Goal: Task Accomplishment & Management: Complete application form

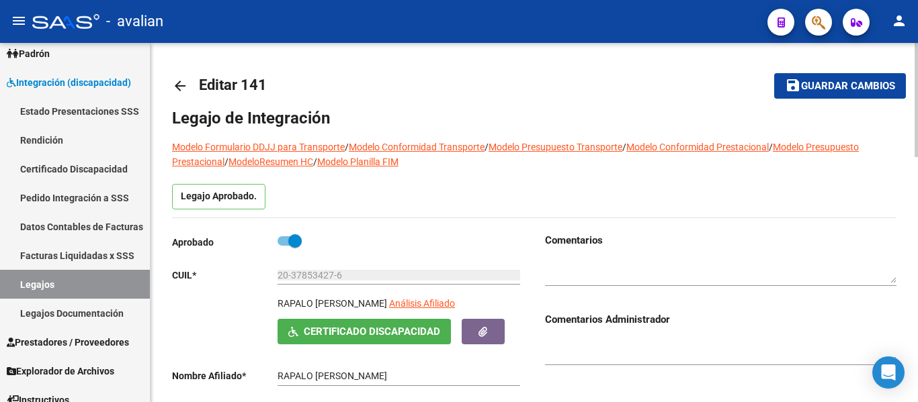
click at [181, 85] on mat-icon "arrow_back" at bounding box center [180, 86] width 16 height 16
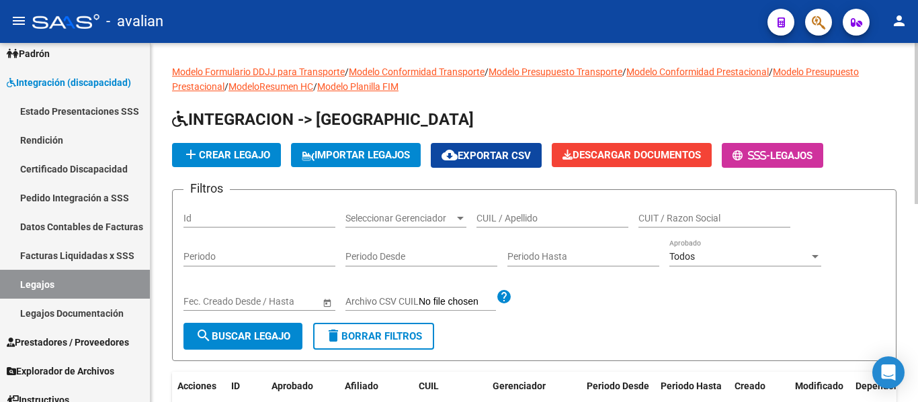
click at [494, 220] on input "CUIL / Apellido" at bounding box center [552, 218] width 152 height 11
paste input "20953249201"
type input "20953249201"
click at [267, 351] on form "Filtros Id Seleccionar Gerenciador Seleccionar Gerenciador 20953249201 CUIL / A…" at bounding box center [534, 275] width 724 height 172
click at [267, 343] on button "search Buscar Legajo" at bounding box center [242, 336] width 119 height 27
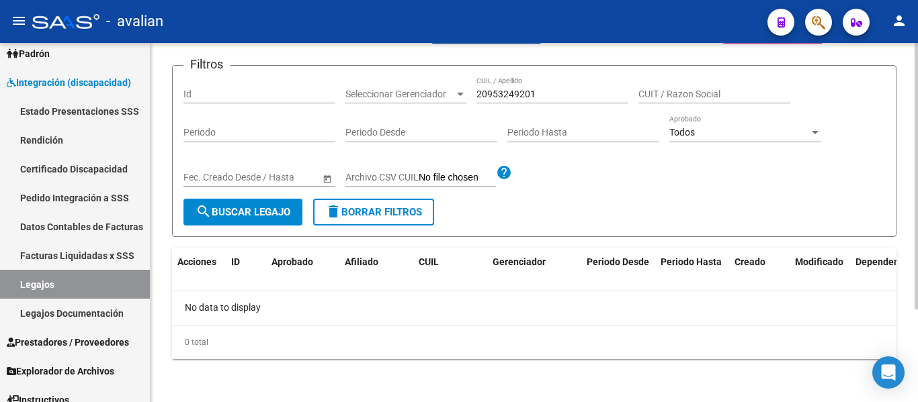
scroll to position [58, 0]
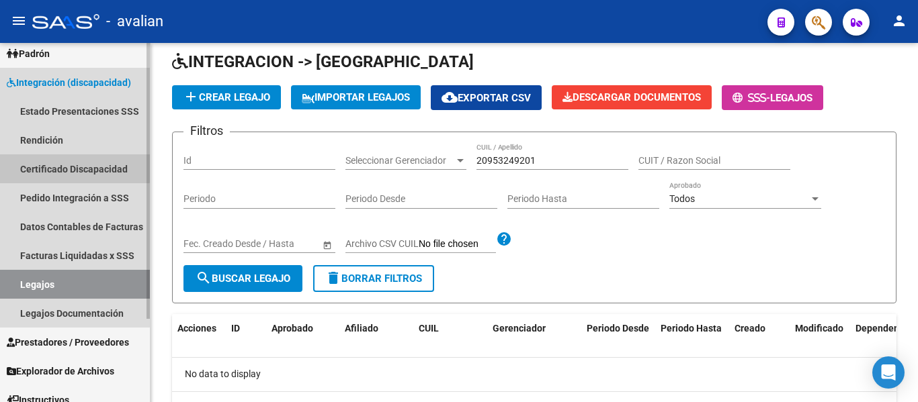
click at [58, 167] on link "Certificado Discapacidad" at bounding box center [75, 168] width 150 height 29
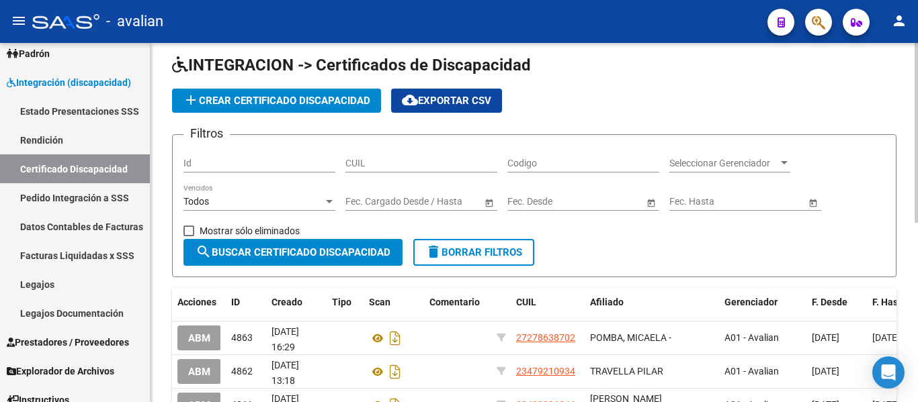
scroll to position [58, 0]
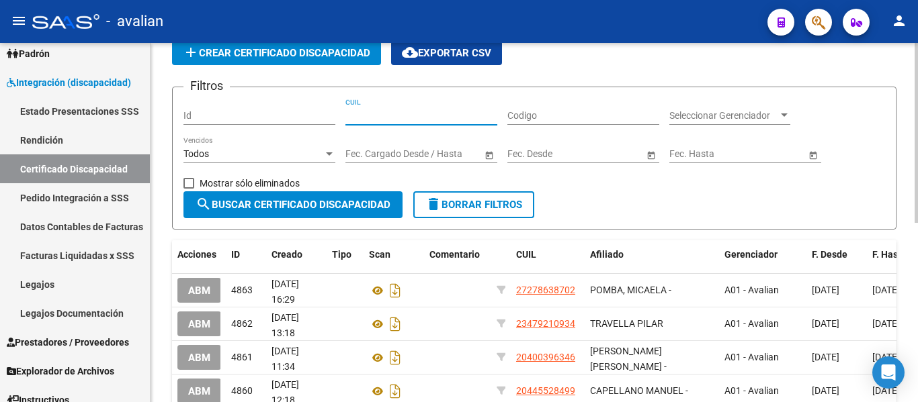
click at [404, 111] on input "CUIL" at bounding box center [421, 115] width 152 height 11
paste input "20-95324920-1"
type input "20-95324920-1"
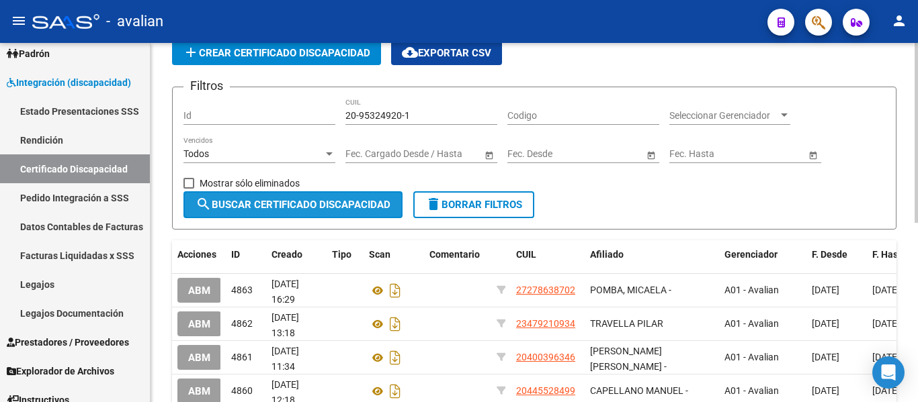
click at [243, 206] on span "search Buscar Certificado Discapacidad" at bounding box center [292, 205] width 195 height 12
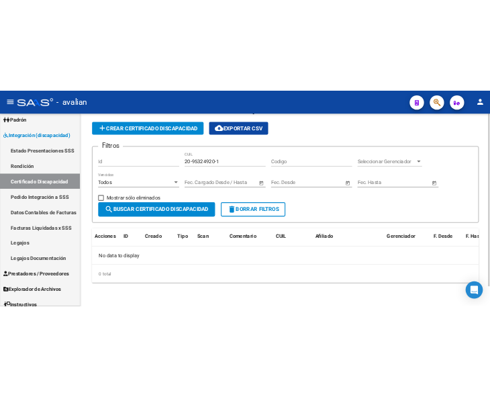
scroll to position [40, 0]
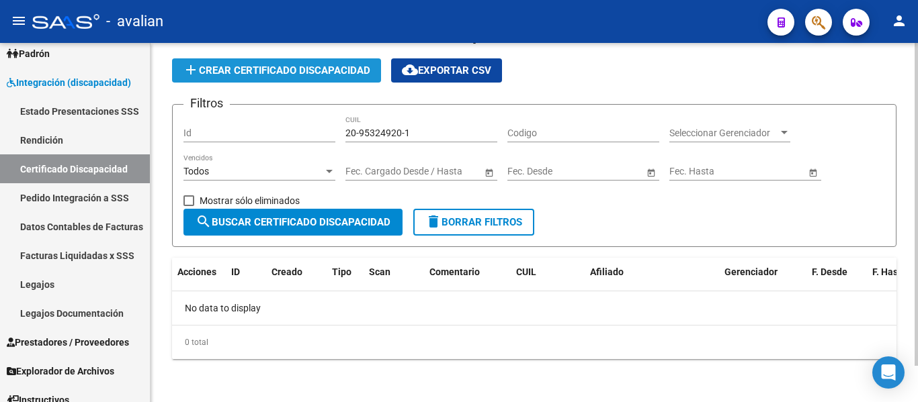
click at [224, 77] on button "add Crear Certificado Discapacidad" at bounding box center [276, 70] width 209 height 24
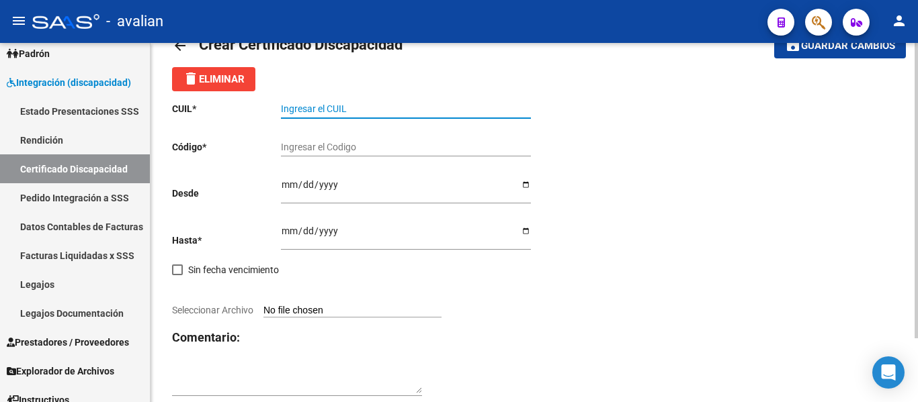
click at [372, 110] on input "Ingresar el CUIL" at bounding box center [406, 108] width 250 height 11
paste input "20-95324920-1"
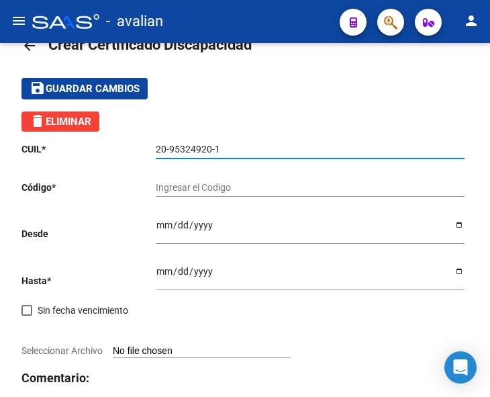
type input "20-95324920-1"
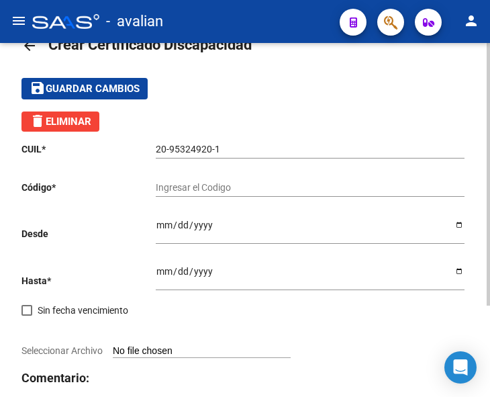
click at [200, 188] on input "Ingresar el Codigo" at bounding box center [310, 187] width 309 height 11
paste input "PRY02000953249202025061120350611SFE214"
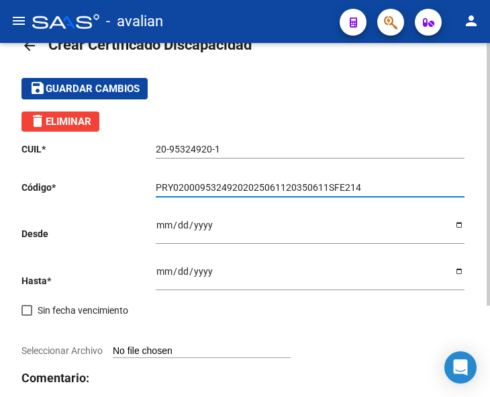
type input "PRY02000953249202025061120350611SFE214"
click at [164, 275] on input "Ingresar fec. Hasta" at bounding box center [310, 276] width 309 height 20
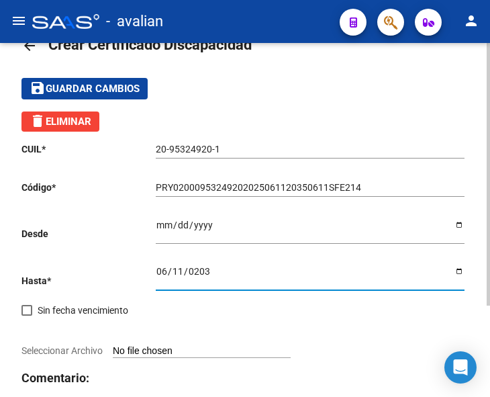
type input "[DATE]"
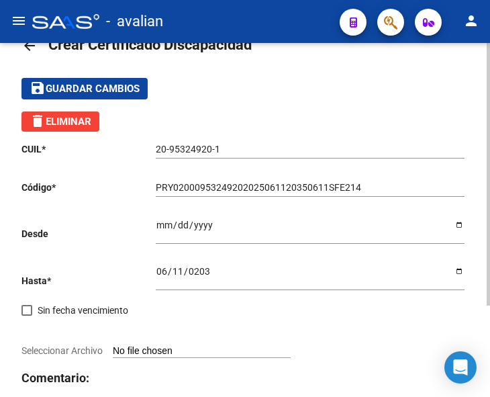
click at [157, 223] on input "Ingresar fec. Desde" at bounding box center [310, 230] width 309 height 20
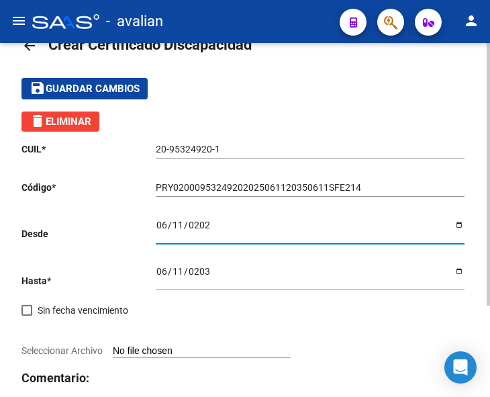
type input "[DATE]"
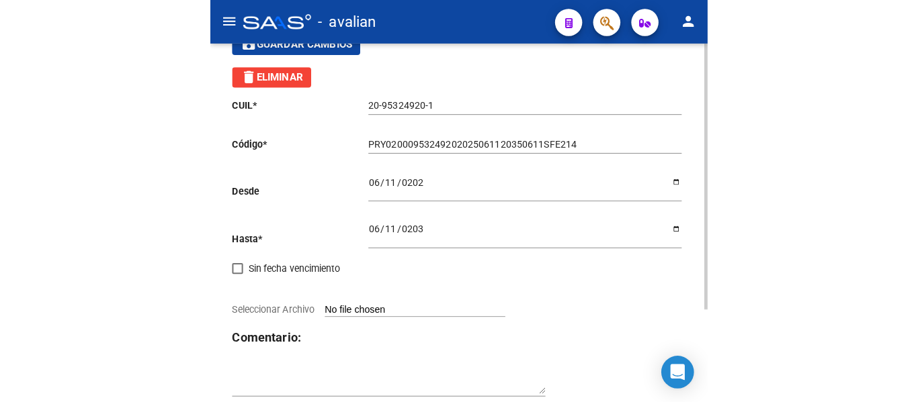
scroll to position [123, 0]
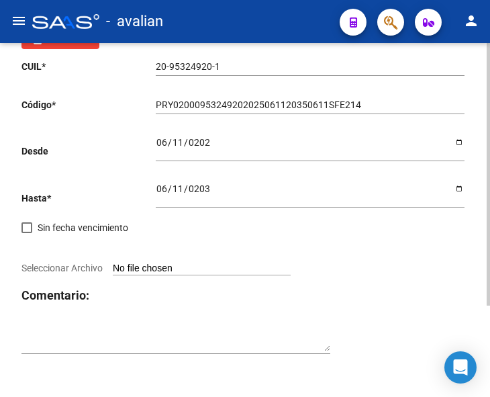
click at [184, 267] on input "Seleccionar Archivo" at bounding box center [202, 269] width 178 height 13
type input "C:\fakepath\BAEZ CUD.jpeg"
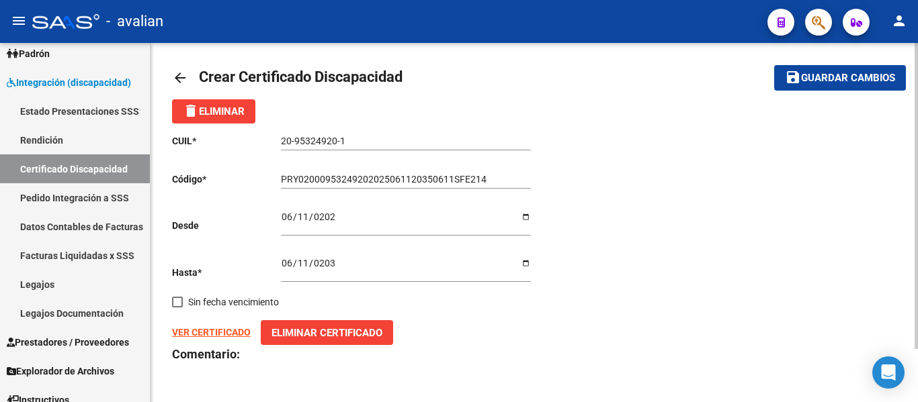
scroll to position [0, 0]
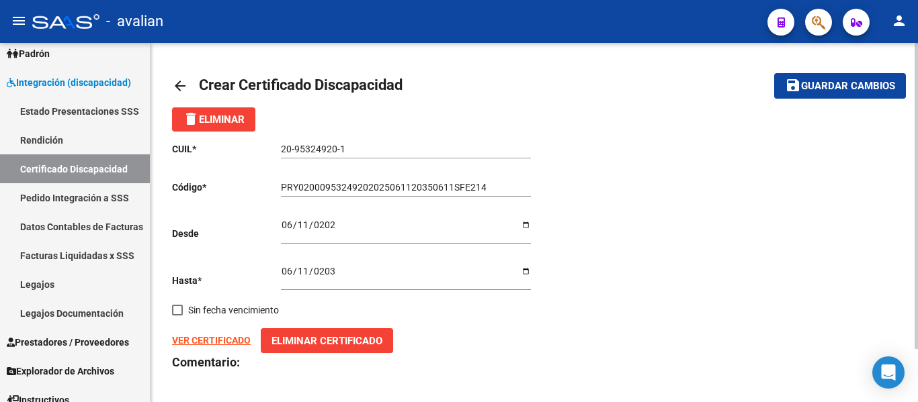
click at [841, 81] on span "Guardar cambios" at bounding box center [848, 87] width 94 height 12
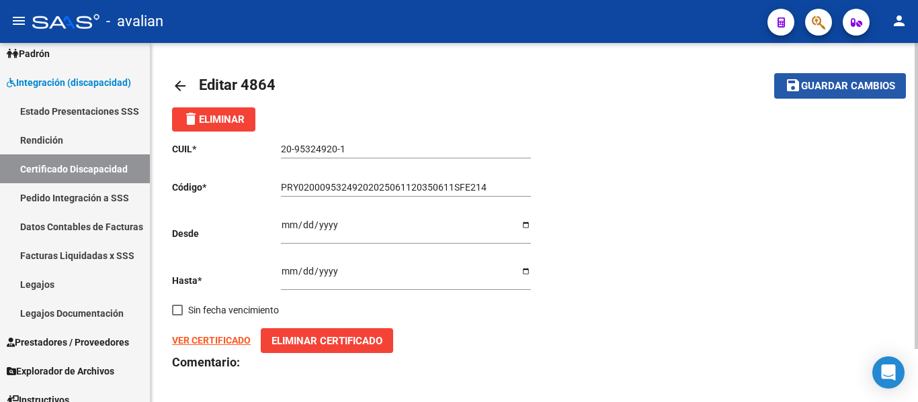
click at [811, 81] on span "Guardar cambios" at bounding box center [848, 87] width 94 height 12
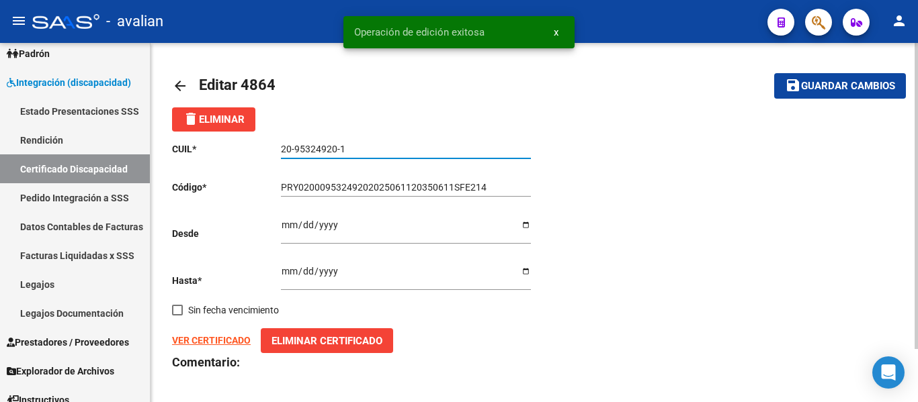
drag, startPoint x: 361, startPoint y: 152, endPoint x: 258, endPoint y: 150, distance: 102.8
click at [258, 150] on app-form-text-field "CUIL * 20-95324920-1 Ingresar el CUIL" at bounding box center [351, 149] width 359 height 11
click at [175, 85] on mat-icon "arrow_back" at bounding box center [180, 86] width 16 height 16
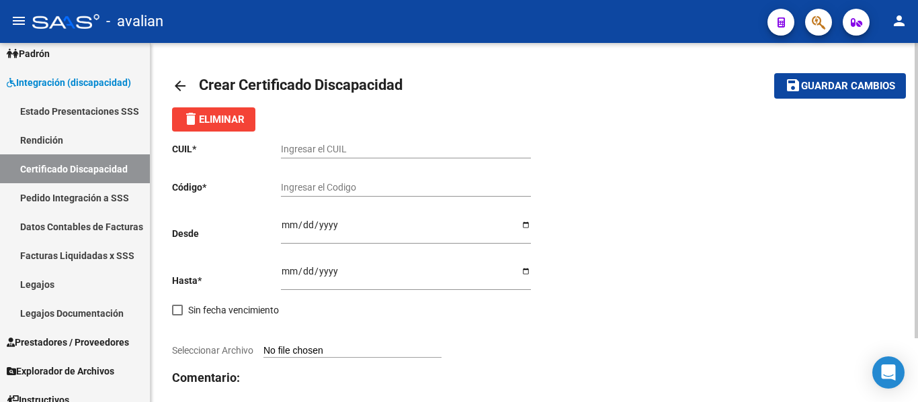
click at [185, 84] on mat-icon "arrow_back" at bounding box center [180, 86] width 16 height 16
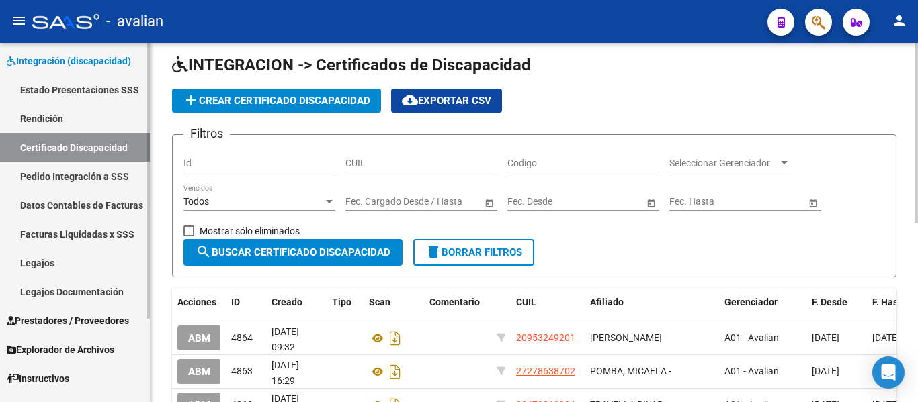
scroll to position [108, 0]
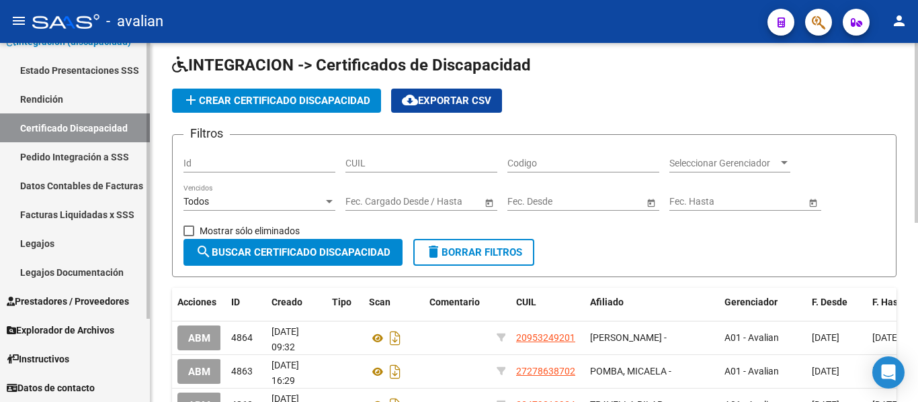
click at [59, 247] on link "Legajos" at bounding box center [75, 243] width 150 height 29
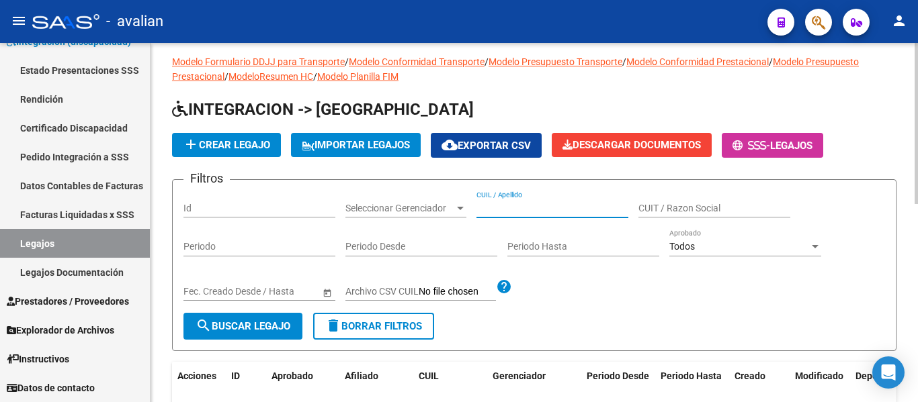
click at [506, 208] on input "CUIL / Apellido" at bounding box center [552, 208] width 152 height 11
paste input "20-95324920-1"
type input "20-95324920-1"
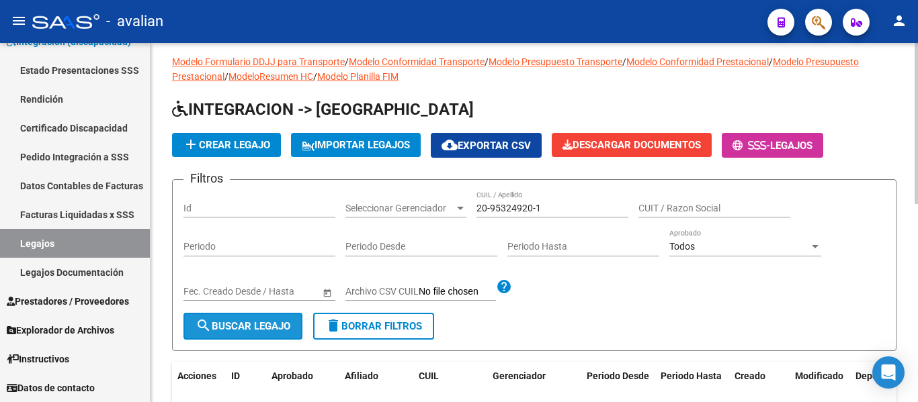
click at [263, 317] on button "search Buscar Legajo" at bounding box center [242, 326] width 119 height 27
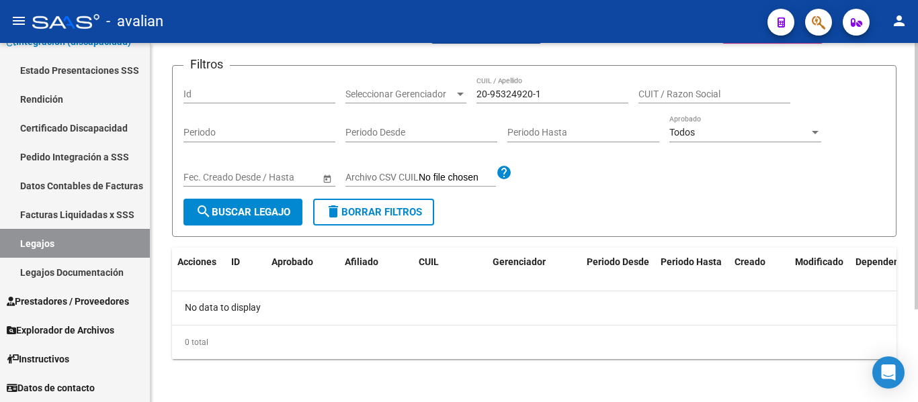
scroll to position [125, 0]
click at [265, 212] on span "search Buscar Legajo" at bounding box center [242, 212] width 95 height 12
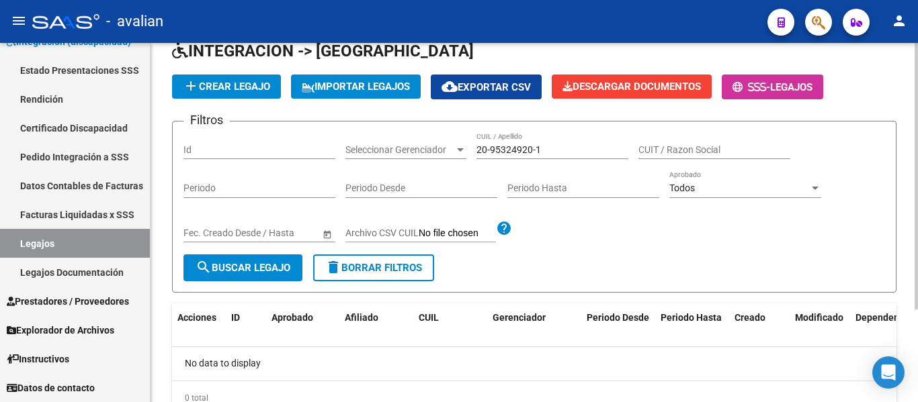
scroll to position [0, 0]
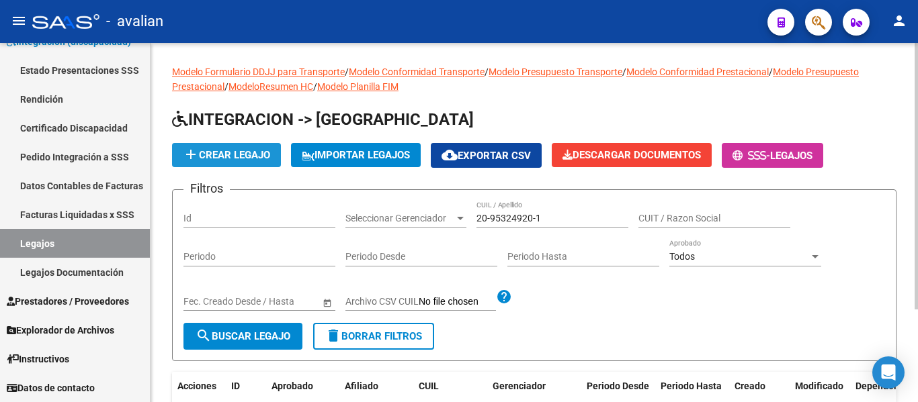
click at [240, 150] on span "add Crear Legajo" at bounding box center [226, 155] width 87 height 12
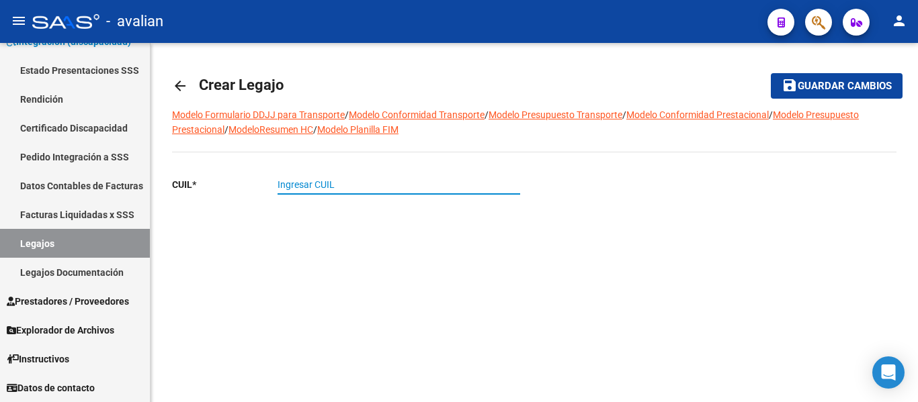
click at [437, 186] on input "Ingresar CUIL" at bounding box center [398, 184] width 242 height 11
paste input "20-95324920-1"
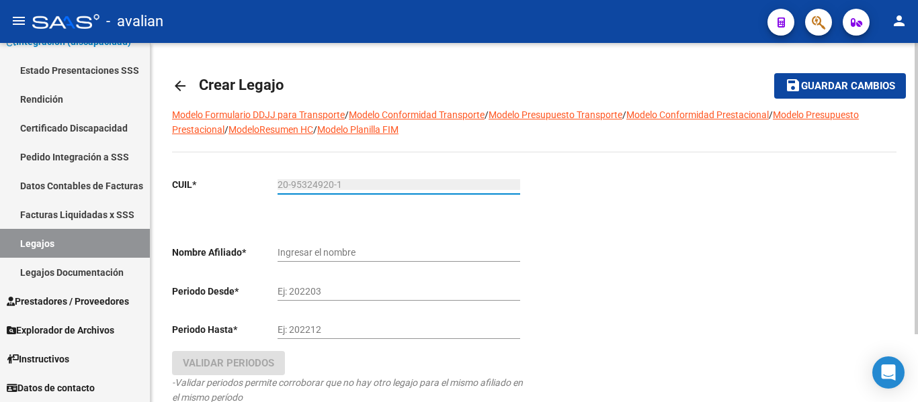
type input "20-95324920-1"
click at [404, 249] on input "Ingresar el nombre" at bounding box center [398, 252] width 242 height 11
type input "[PERSON_NAME]"
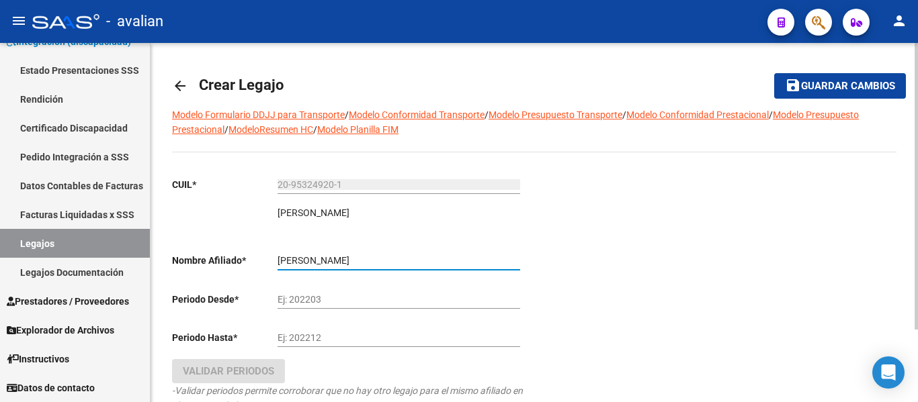
click at [366, 298] on input "Ej: 202203" at bounding box center [398, 299] width 242 height 11
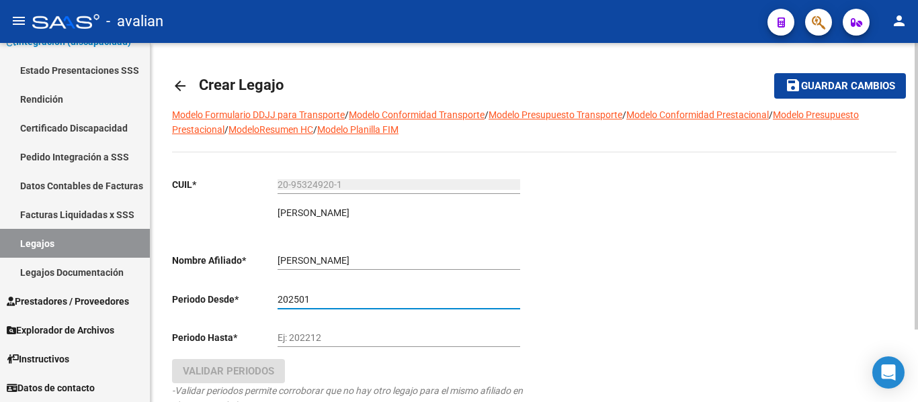
type input "202501"
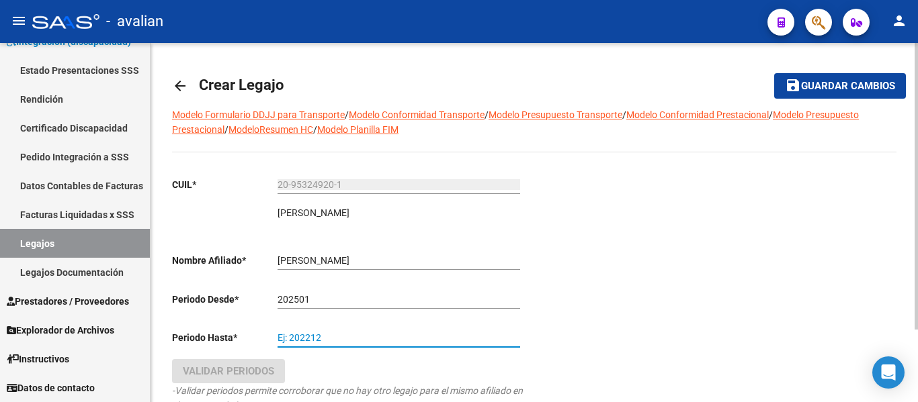
click at [368, 337] on input "Ej: 202212" at bounding box center [398, 337] width 242 height 11
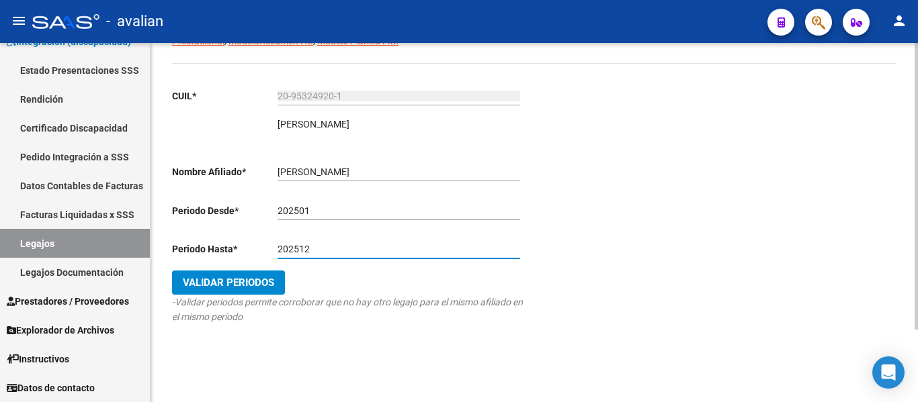
scroll to position [91, 0]
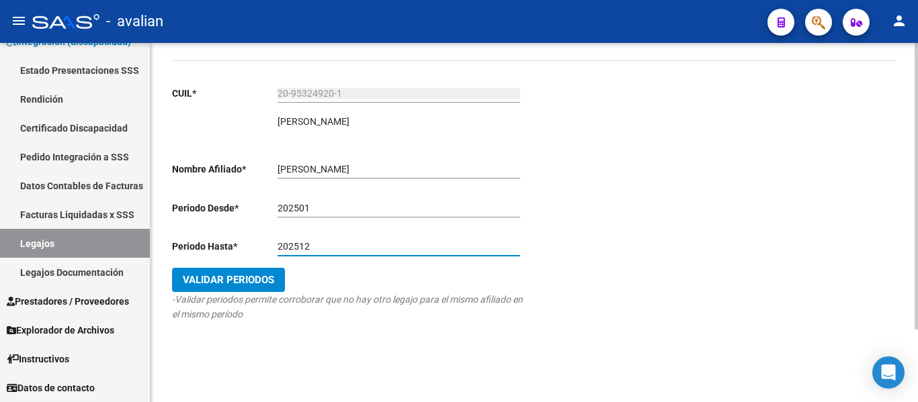
type input "202512"
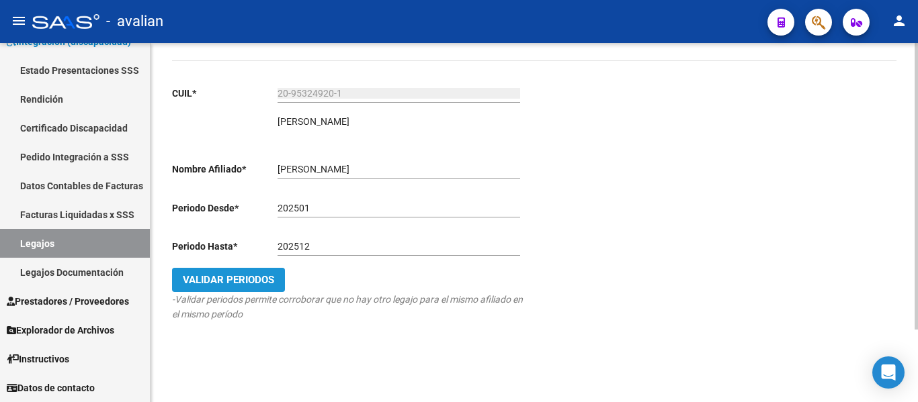
click at [204, 281] on span "Validar Periodos" at bounding box center [228, 280] width 91 height 12
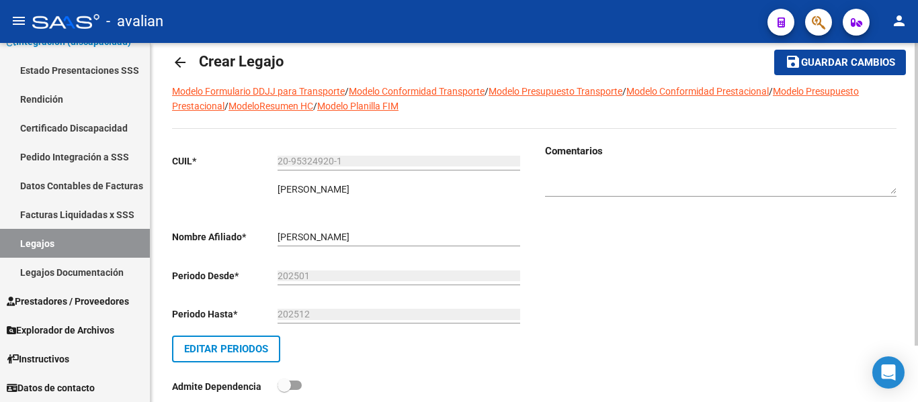
scroll to position [0, 0]
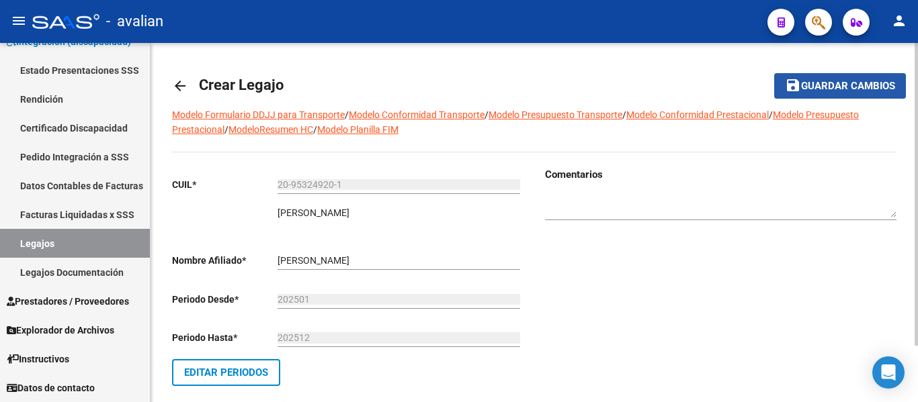
click at [842, 89] on span "Guardar cambios" at bounding box center [848, 87] width 94 height 12
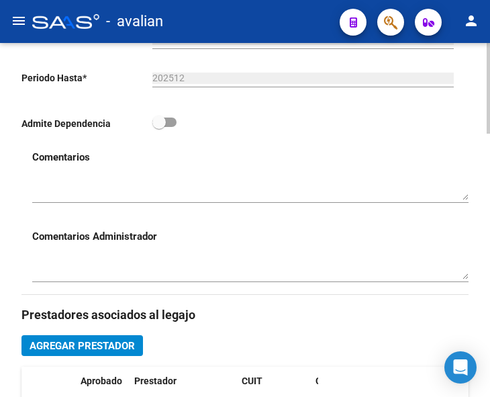
scroll to position [518, 0]
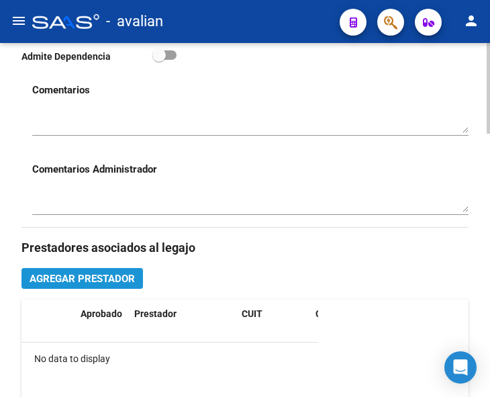
click at [85, 283] on span "Agregar Prestador" at bounding box center [82, 279] width 105 height 12
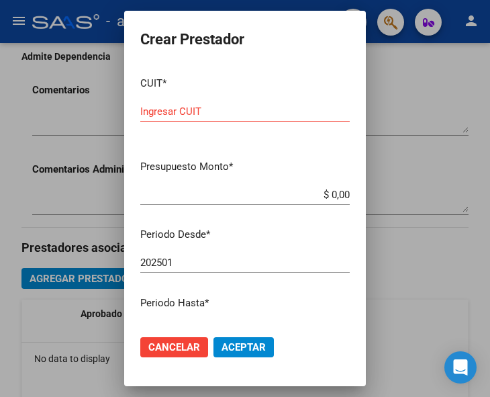
drag, startPoint x: 180, startPoint y: 109, endPoint x: 191, endPoint y: 99, distance: 14.7
click at [180, 109] on input "Ingresar CUIT" at bounding box center [245, 111] width 210 height 12
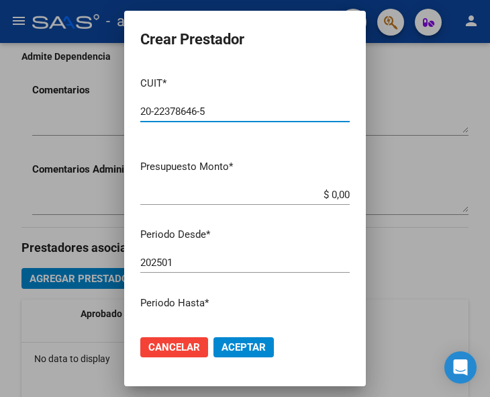
type input "20-22378646-5"
click at [270, 134] on div "20-22378646-5 Ingresar CUIT" at bounding box center [245, 117] width 210 height 33
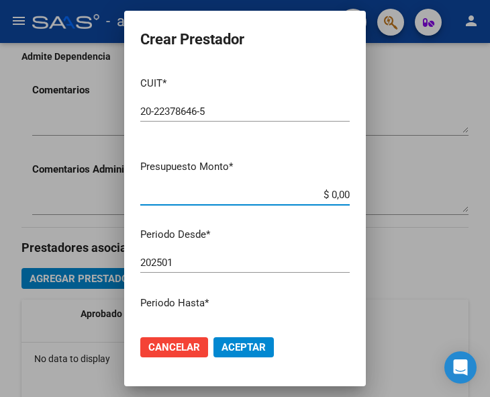
drag, startPoint x: 294, startPoint y: 189, endPoint x: 359, endPoint y: 185, distance: 65.3
click at [359, 185] on mat-dialog-content "CUIT * 20-22378646-5 Ingresar CUIT ARCA Padrón Presupuesto Monto * $ 0,00 Ingre…" at bounding box center [245, 195] width 242 height 258
click at [339, 195] on input "$ 2.474,12" at bounding box center [245, 195] width 210 height 12
type input "$ 247.412,20"
click at [179, 263] on input "202501" at bounding box center [245, 263] width 210 height 12
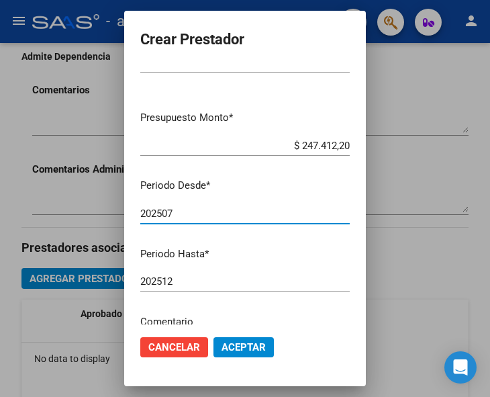
scroll to position [134, 0]
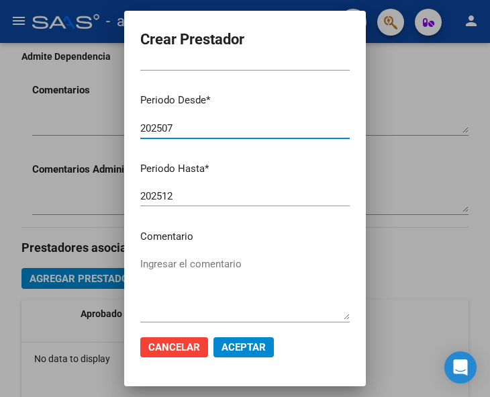
type input "202507"
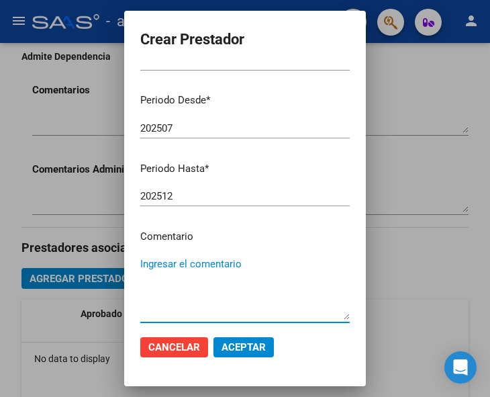
click at [191, 268] on textarea "Ingresar el comentario" at bounding box center [245, 288] width 210 height 63
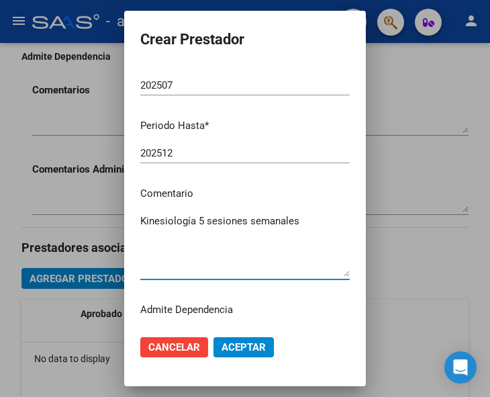
scroll to position [202, 0]
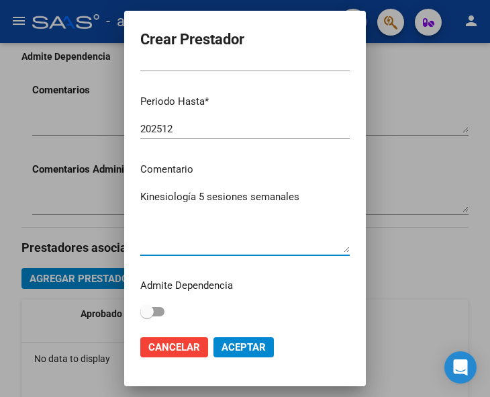
type textarea "Kinesiología 5 sesiones semanales"
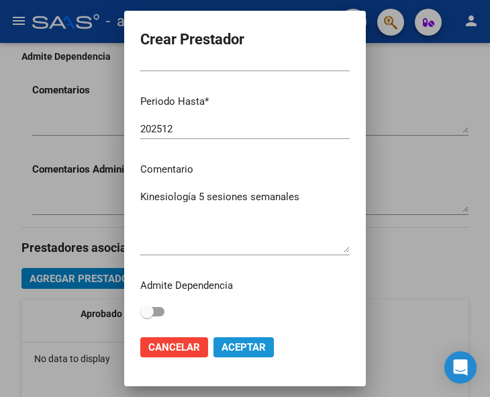
click at [239, 344] on span "Aceptar" at bounding box center [244, 347] width 44 height 12
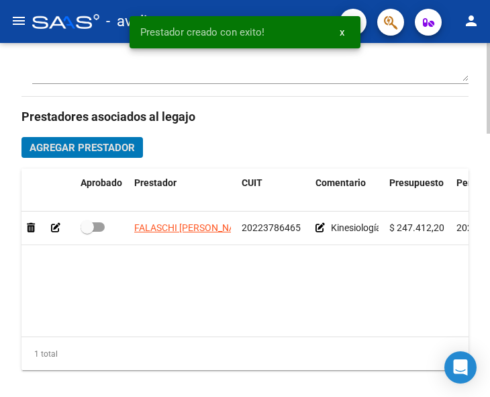
scroll to position [652, 0]
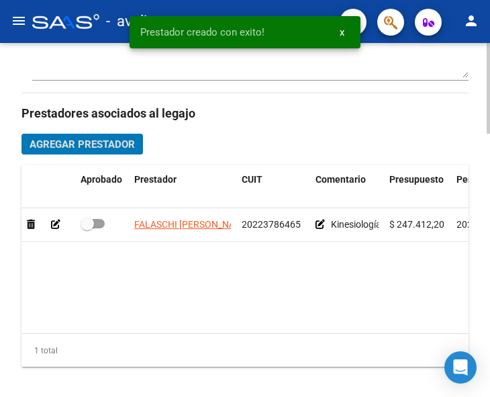
click at [101, 225] on span at bounding box center [93, 223] width 24 height 9
click at [87, 228] on input "checkbox" at bounding box center [87, 228] width 1 height 1
checkbox input "true"
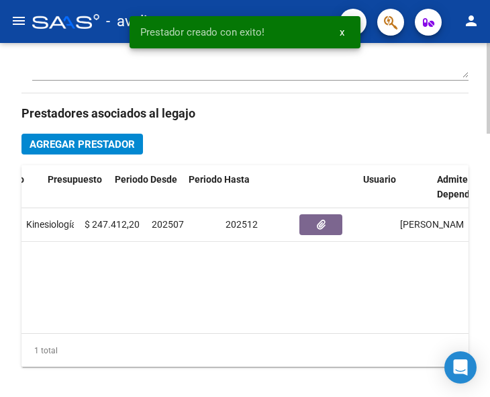
scroll to position [0, 342]
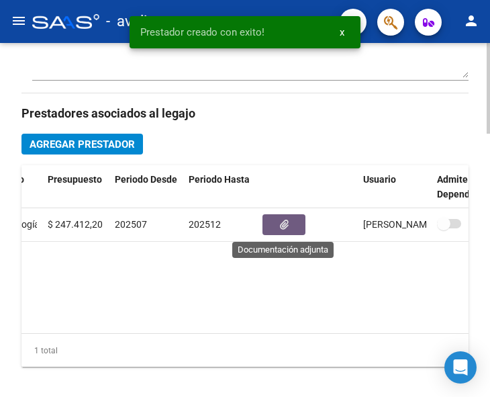
click at [283, 223] on icon "button" at bounding box center [284, 225] width 9 height 10
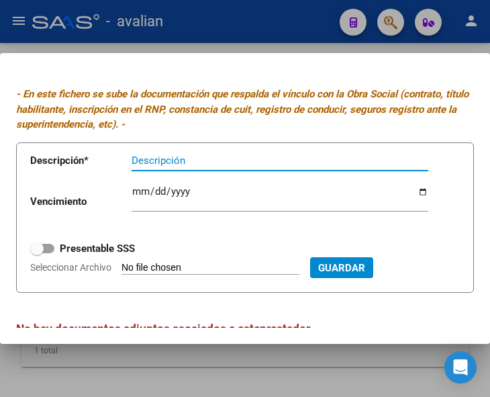
scroll to position [0, 0]
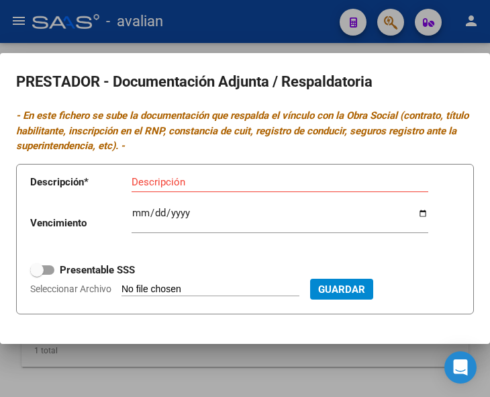
click at [153, 292] on input "Seleccionar Archivo" at bounding box center [211, 289] width 178 height 13
type input "C:\fakepath\Kine CBU.jpg"
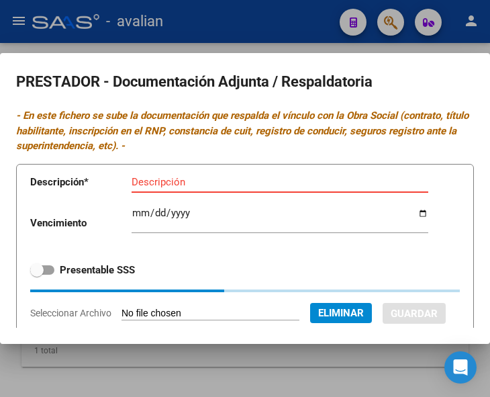
click at [165, 185] on input "Descripción" at bounding box center [280, 182] width 297 height 12
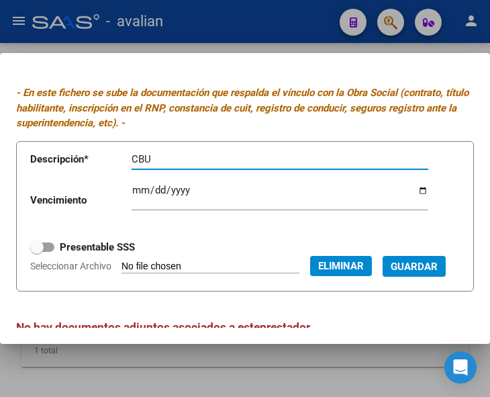
scroll to position [64, 0]
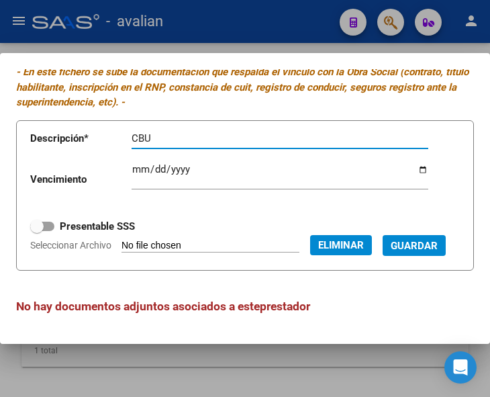
type input "CBU"
click at [391, 252] on span "Guardar" at bounding box center [414, 246] width 47 height 12
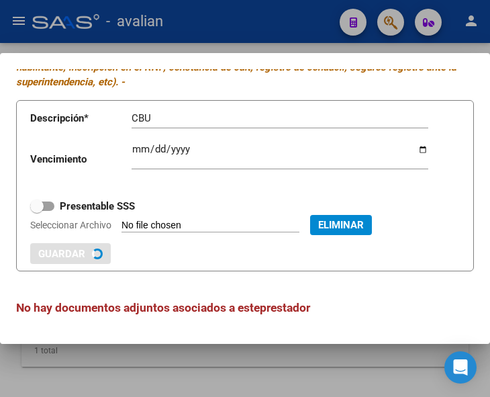
checkbox input "true"
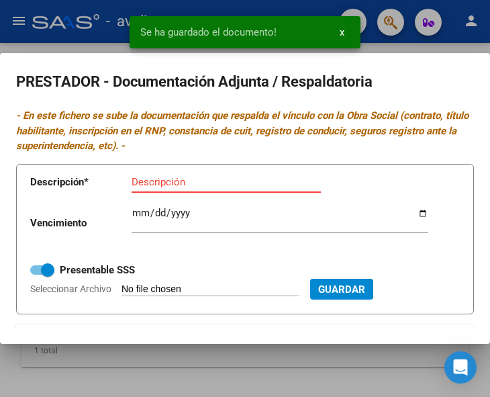
click at [156, 183] on input "Descripción" at bounding box center [226, 182] width 189 height 12
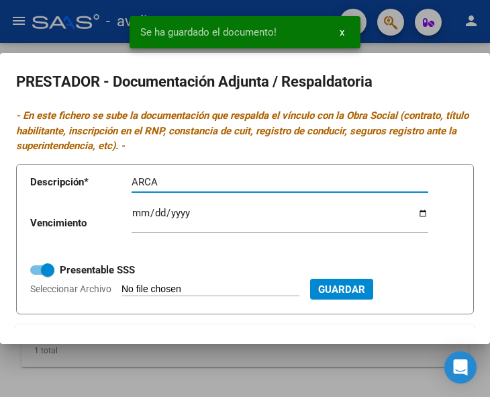
type input "ARCA"
click at [141, 292] on input "Seleccionar Archivo" at bounding box center [211, 289] width 178 height 13
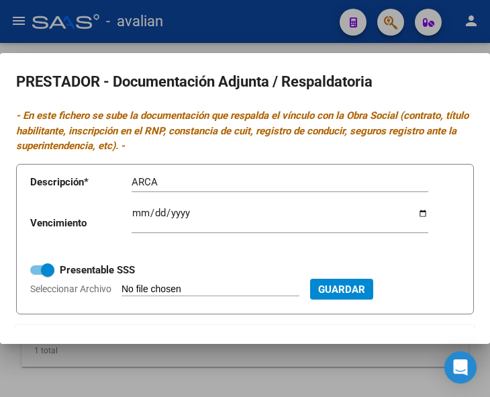
type input "C:\fakepath\KINE ARCA.jpg"
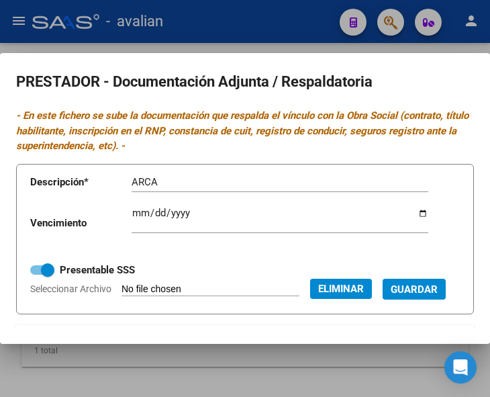
click at [391, 296] on span "Guardar" at bounding box center [414, 289] width 47 height 12
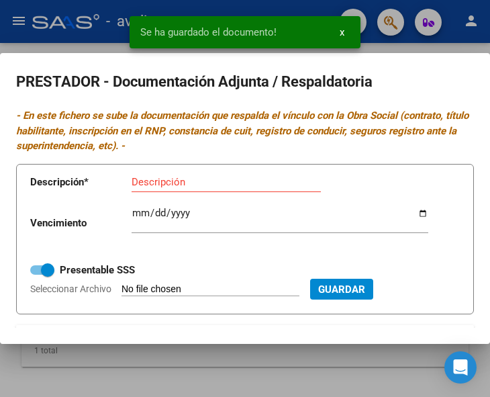
click at [148, 289] on input "Seleccionar Archivo" at bounding box center [211, 289] width 178 height 13
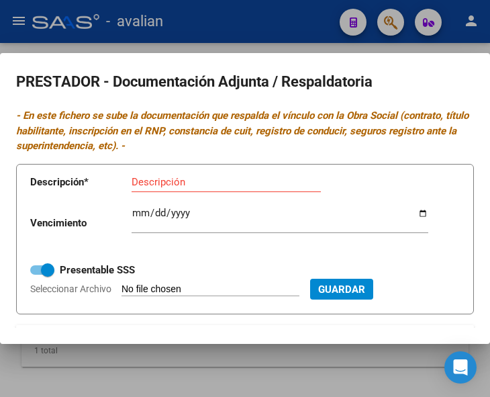
type input "C:\fakepath\kine TF.jpg"
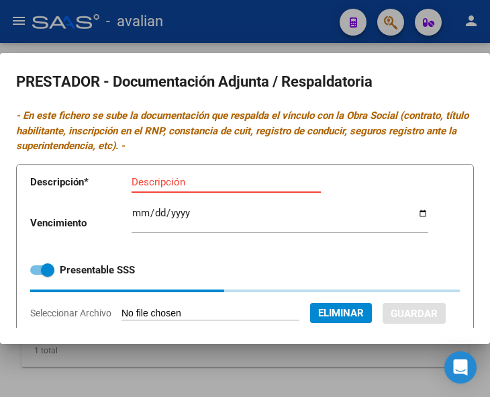
click at [170, 181] on input "Descripción" at bounding box center [226, 182] width 189 height 12
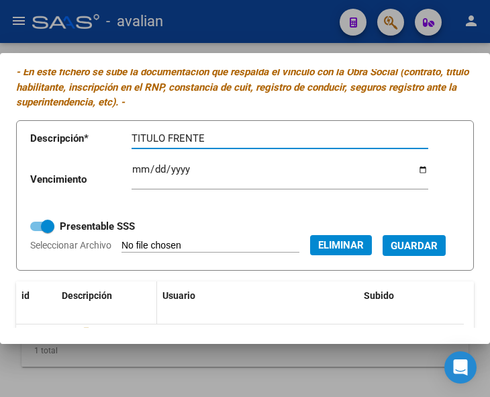
scroll to position [67, 0]
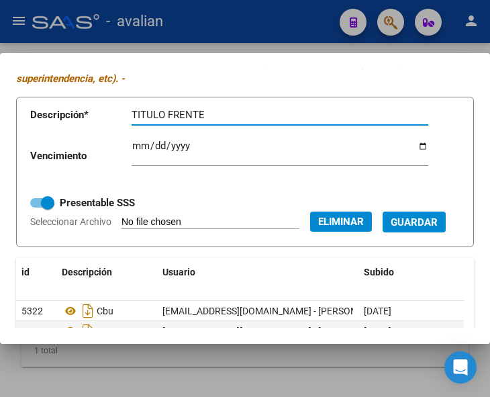
type input "TITULO FRENTE"
click at [391, 228] on span "Guardar" at bounding box center [414, 222] width 47 height 12
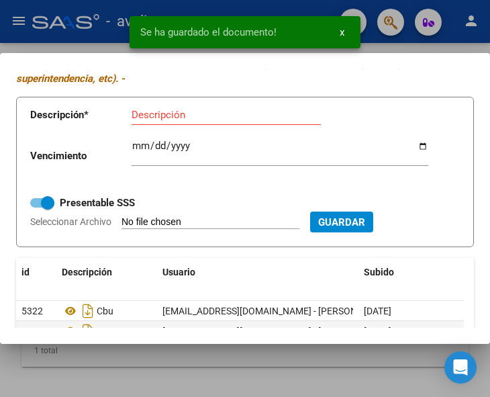
click at [179, 115] on input "Descripción" at bounding box center [226, 115] width 189 height 12
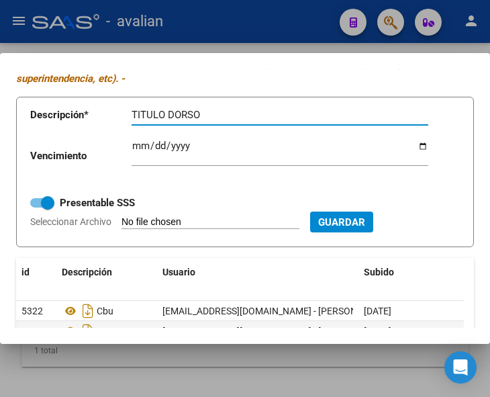
scroll to position [134, 0]
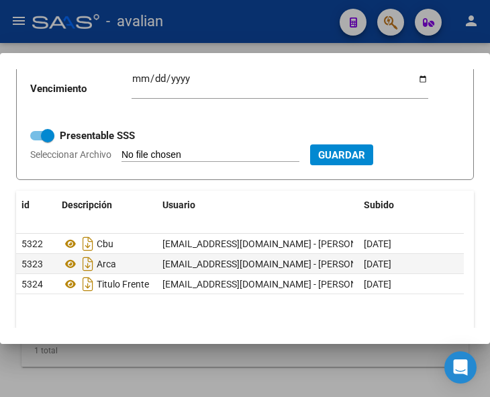
type input "TITULO DORSO"
click at [248, 151] on input "Seleccionar Archivo" at bounding box center [211, 155] width 178 height 13
type input "C:\fakepath\Kine TD.jpg"
click at [391, 161] on span "Guardar" at bounding box center [414, 155] width 47 height 12
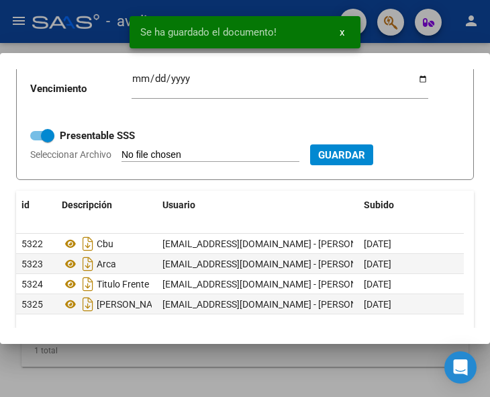
click at [189, 158] on input "Seleccionar Archivo" at bounding box center [211, 155] width 178 height 13
type input "C:\fakepath\Kine RNP [DATE].jpg"
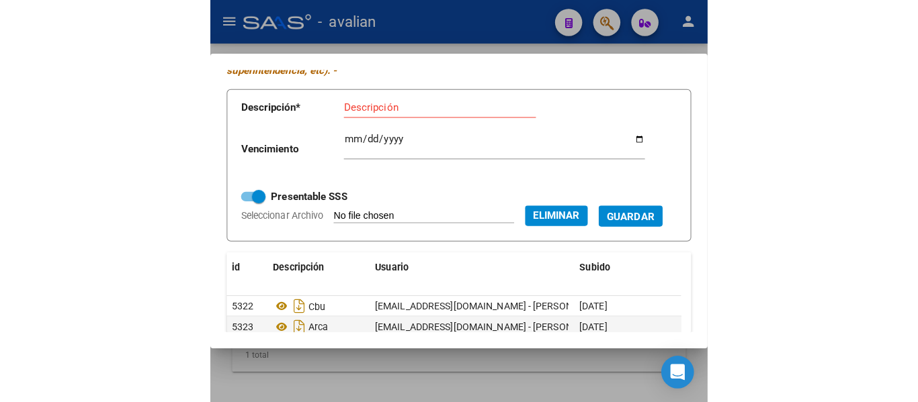
scroll to position [0, 0]
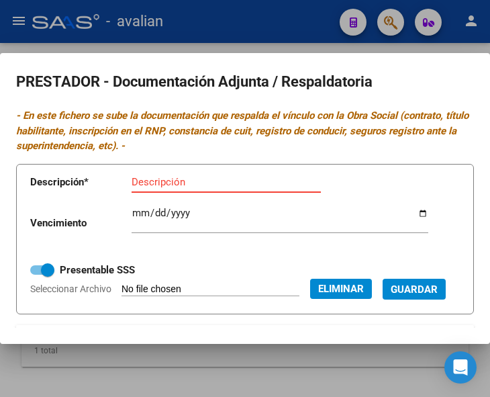
click at [147, 178] on input "Descripción" at bounding box center [226, 182] width 189 height 12
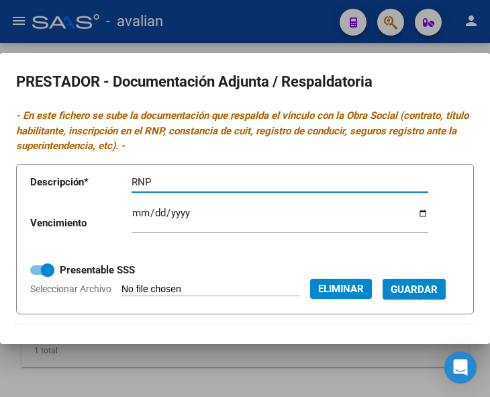
type input "RNP"
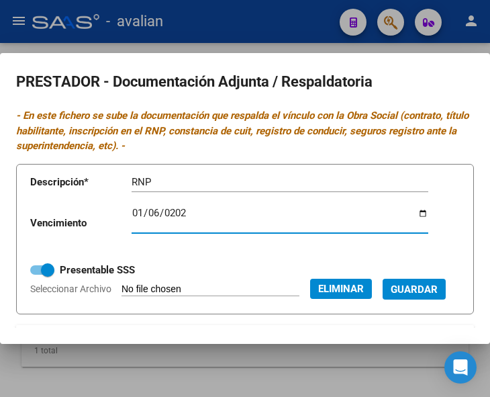
type input "[DATE]"
click at [391, 296] on span "Guardar" at bounding box center [414, 289] width 47 height 12
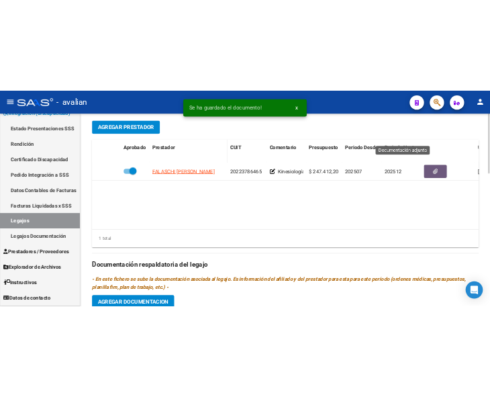
scroll to position [467, 0]
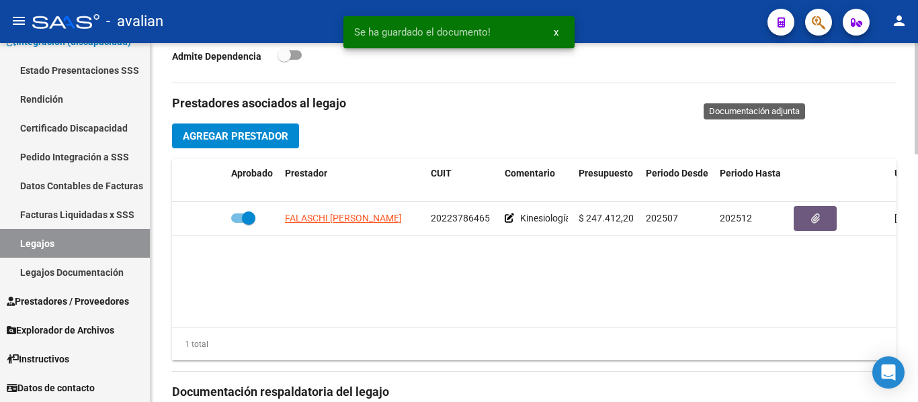
click at [263, 147] on button "Agregar Prestador" at bounding box center [235, 136] width 127 height 25
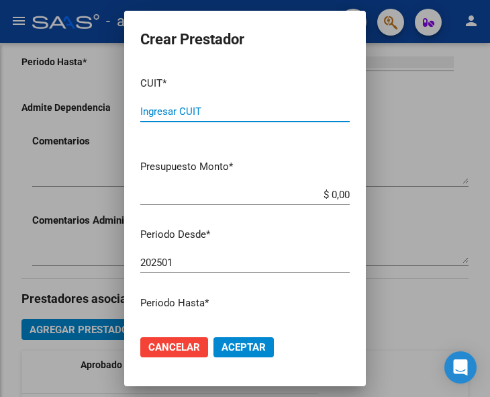
scroll to position [547, 0]
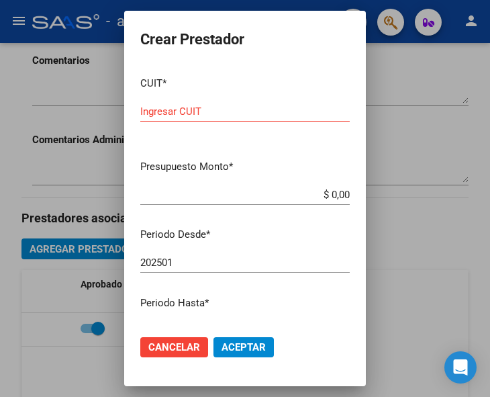
click at [192, 107] on input "Ingresar CUIT" at bounding box center [245, 111] width 210 height 12
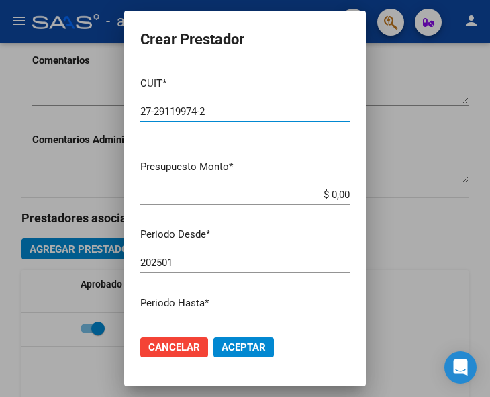
type input "27-29119974-2"
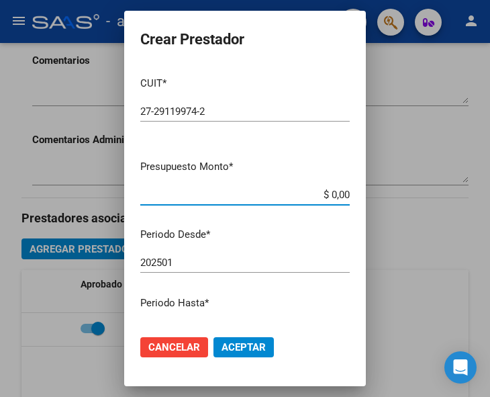
drag, startPoint x: 303, startPoint y: 193, endPoint x: 367, endPoint y: 185, distance: 65.1
click at [367, 185] on div "Crear Prestador CUIT * 27-29119974-2 Ingresar CUIT ARCA Padrón Presupuesto Mont…" at bounding box center [245, 198] width 490 height 397
type input "$ 98.964,88"
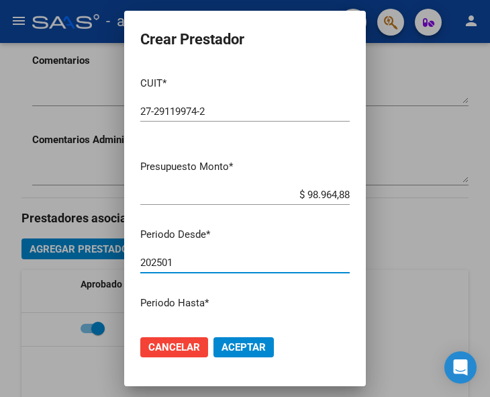
click at [195, 267] on input "202501" at bounding box center [245, 263] width 210 height 12
type input "202507"
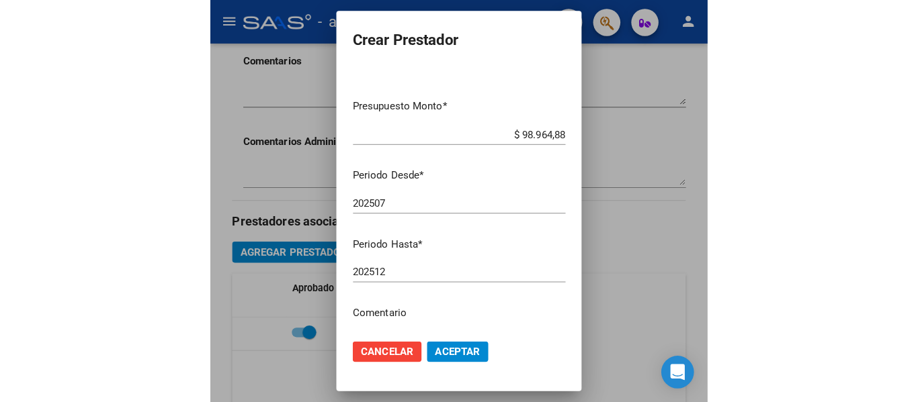
scroll to position [134, 0]
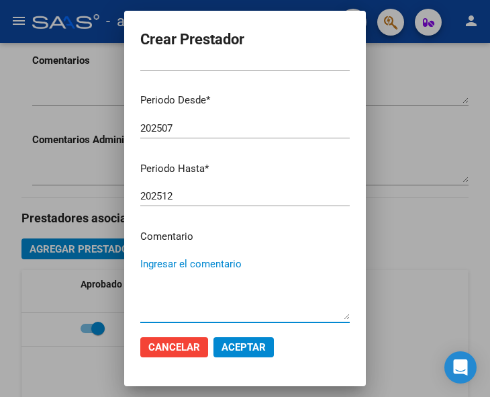
click at [192, 273] on textarea "Ingresar el comentario" at bounding box center [245, 288] width 210 height 63
type textarea "Terapia Ocupacional 2 sesiones semanales"
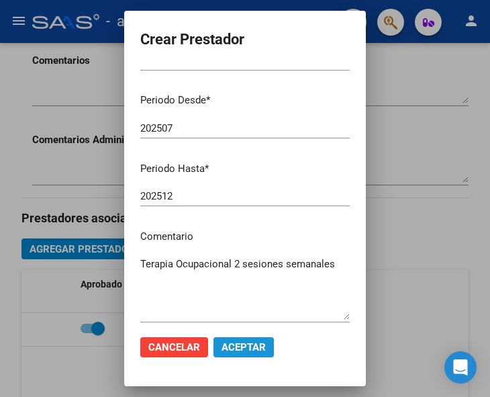
click at [226, 350] on span "Aceptar" at bounding box center [244, 347] width 44 height 12
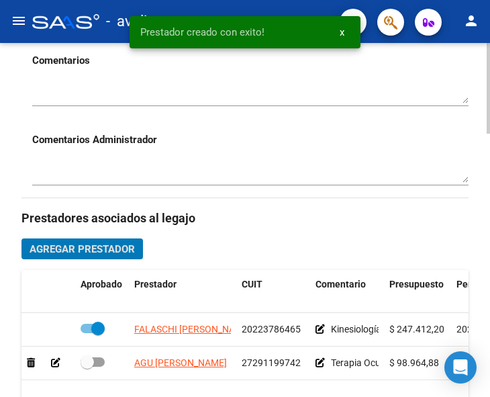
click at [103, 369] on label at bounding box center [93, 362] width 24 height 16
click at [87, 367] on input "checkbox" at bounding box center [87, 367] width 1 height 1
checkbox input "true"
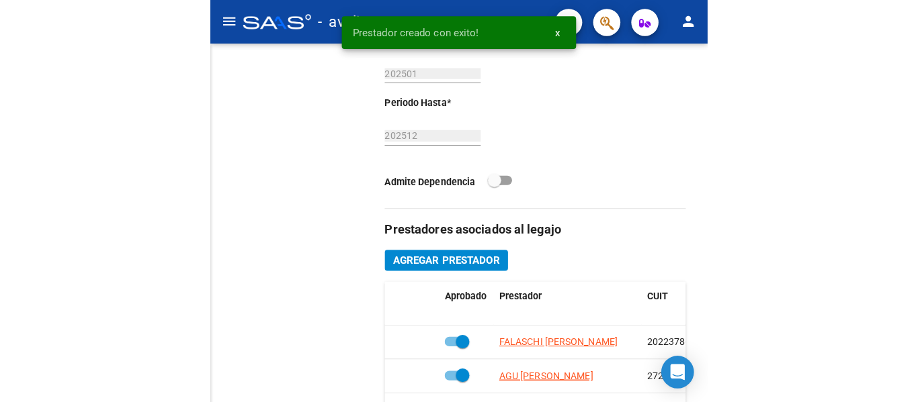
scroll to position [496, 0]
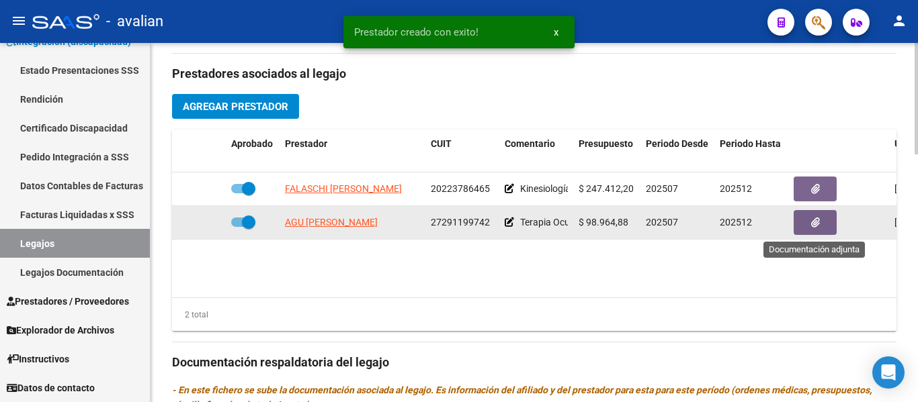
click at [815, 228] on icon "button" at bounding box center [815, 223] width 9 height 10
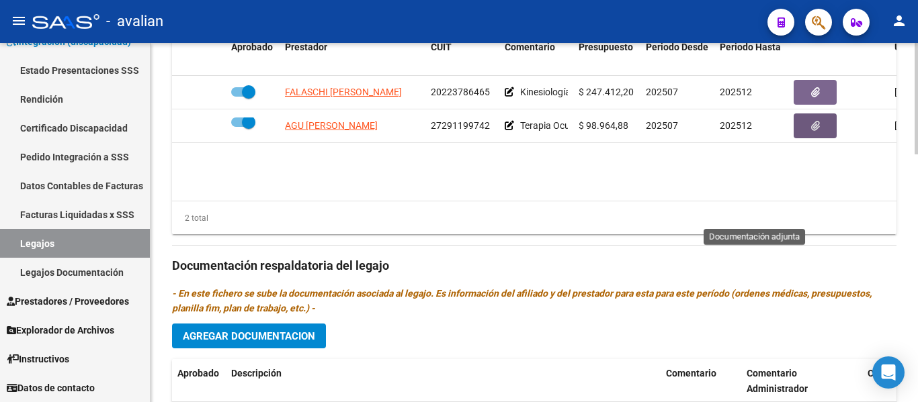
scroll to position [778, 0]
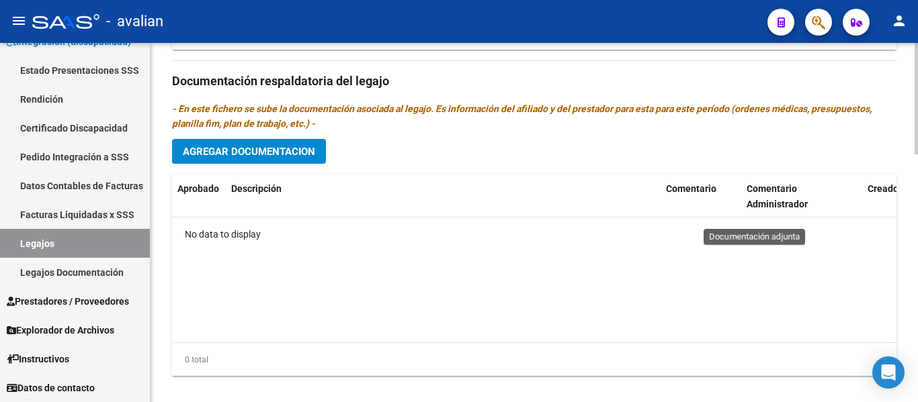
click at [237, 152] on span "Agregar Documentacion" at bounding box center [249, 152] width 132 height 12
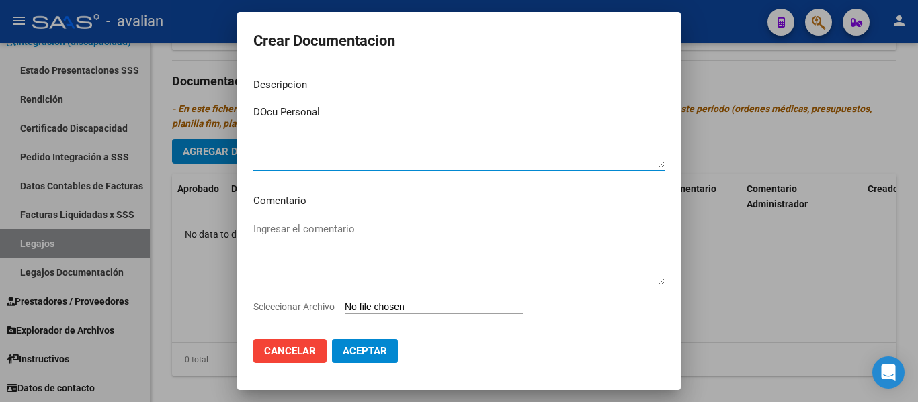
click at [265, 115] on textarea "DOcu Personal" at bounding box center [458, 136] width 411 height 63
type textarea "Docu Personal"
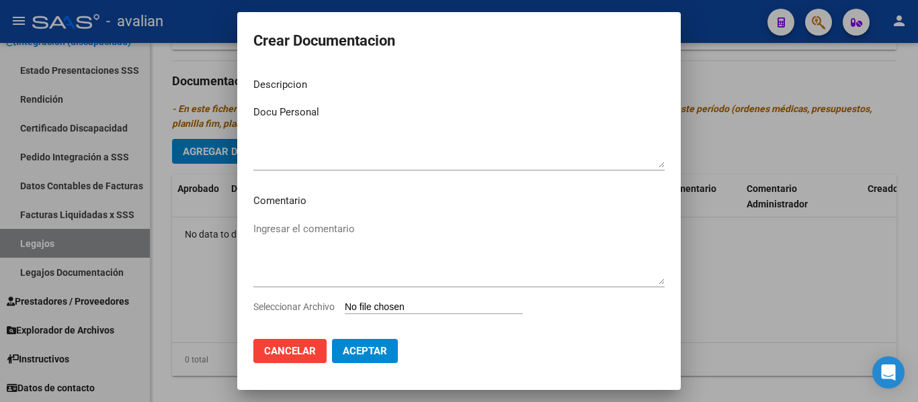
click at [382, 300] on div "Seleccionar Archivo" at bounding box center [458, 313] width 411 height 26
click at [402, 308] on input "Seleccionar Archivo" at bounding box center [434, 308] width 178 height 13
type input "C:\fakepath\docu asociado (1).pdf"
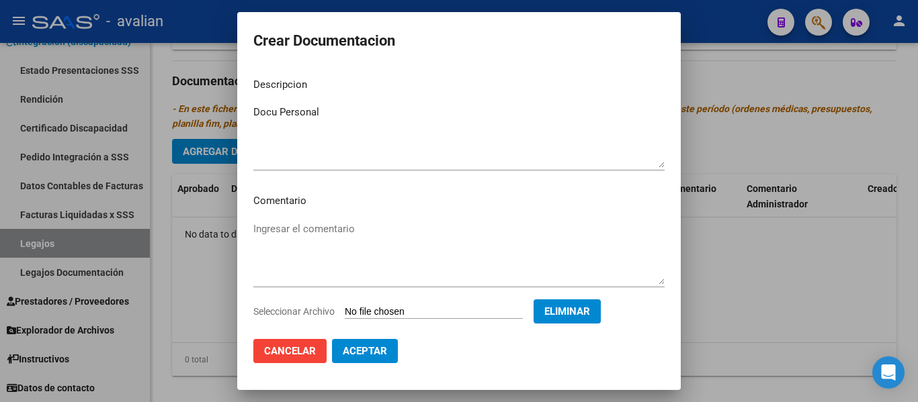
click at [365, 354] on span "Aceptar" at bounding box center [365, 351] width 44 height 12
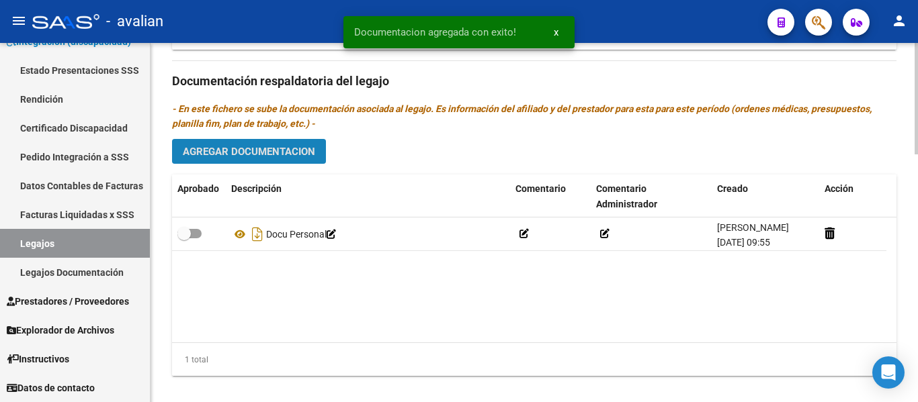
click at [257, 150] on span "Agregar Documentacion" at bounding box center [249, 152] width 132 height 12
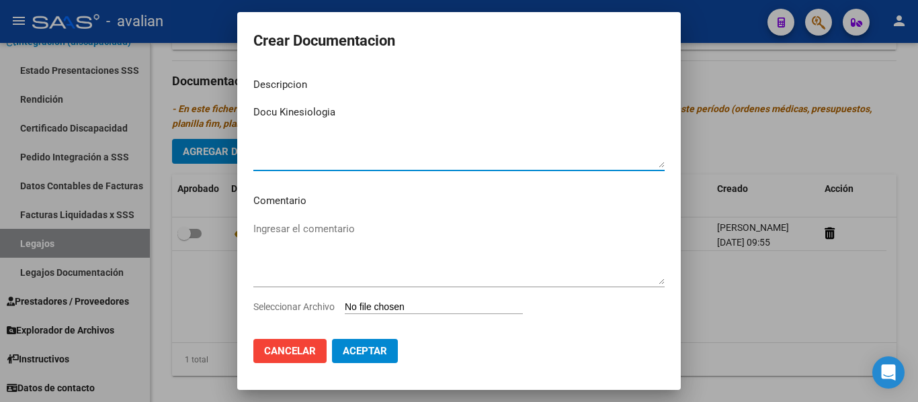
type textarea "Docu Kinesiologia"
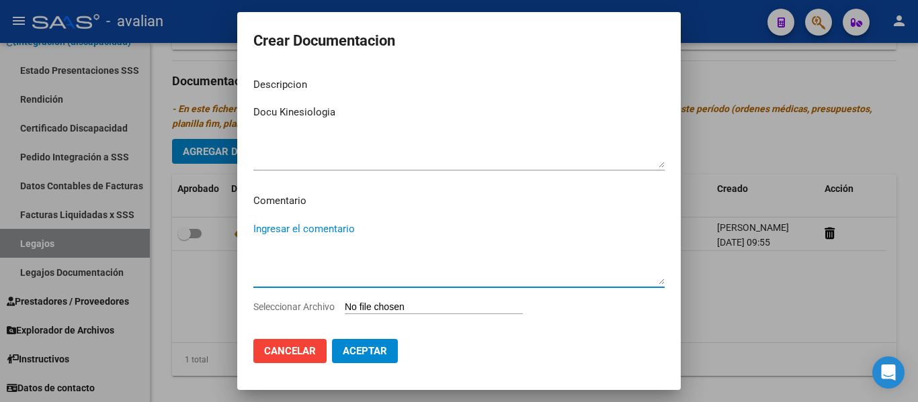
click at [326, 230] on textarea "Ingresar el comentario" at bounding box center [458, 253] width 411 height 63
paste textarea "de julio a diciembre: - TO. 2 sesiones semanales (mar/jue) - Lic. Agu [PERSON_N…"
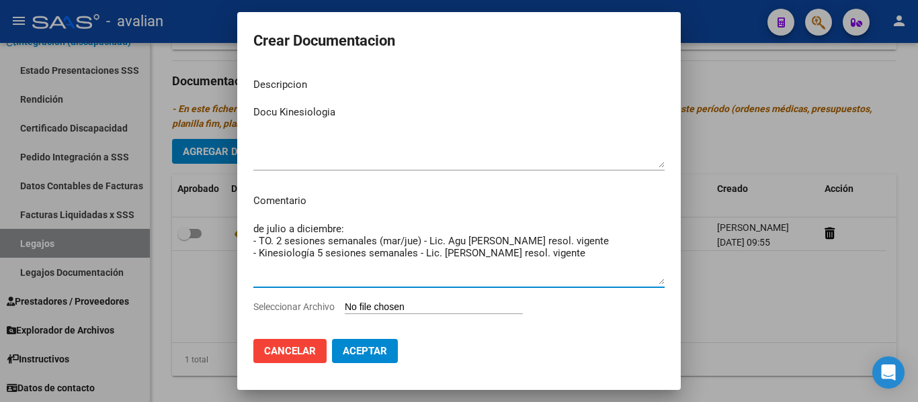
drag, startPoint x: 611, startPoint y: 242, endPoint x: 241, endPoint y: 245, distance: 369.4
click at [241, 245] on mat-dialog-content "Descripcion Docu Kinesiologia Ingresar el descripcion Comentario de julio a dic…" at bounding box center [458, 197] width 443 height 261
click at [259, 229] on textarea "de julio a diciembre: - Kinesiología 5 sesiones semanales - Lic. [PERSON_NAME] …" at bounding box center [458, 253] width 411 height 63
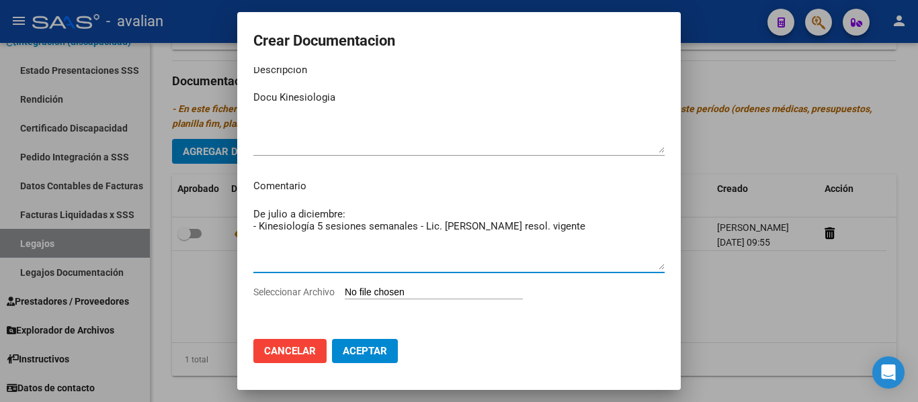
scroll to position [18, 0]
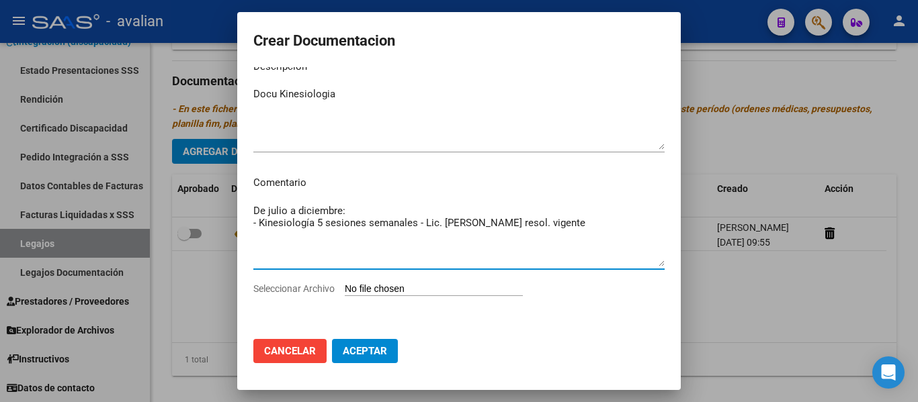
type textarea "De julio a diciembre: - Kinesiología 5 sesiones semanales - Lic. [PERSON_NAME] …"
click at [381, 282] on div "Seleccionar Archivo" at bounding box center [458, 294] width 411 height 26
click at [380, 290] on input "Seleccionar Archivo" at bounding box center [434, 289] width 178 height 13
type input "C:\fakepath\kinesiologia.pdf"
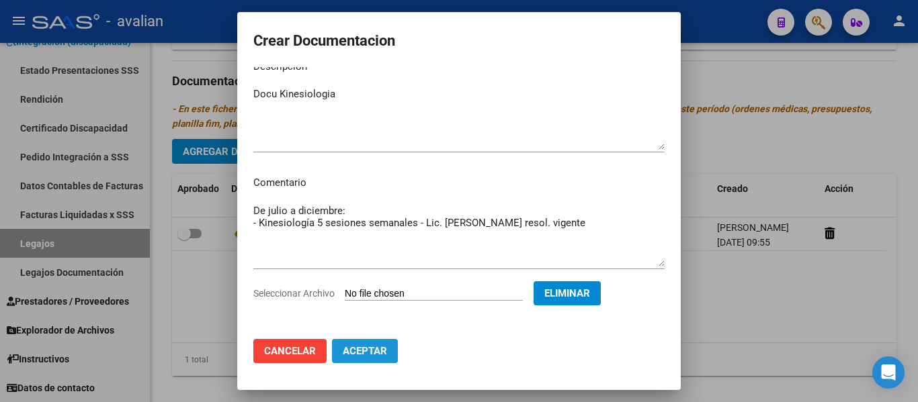
click at [355, 352] on span "Aceptar" at bounding box center [365, 351] width 44 height 12
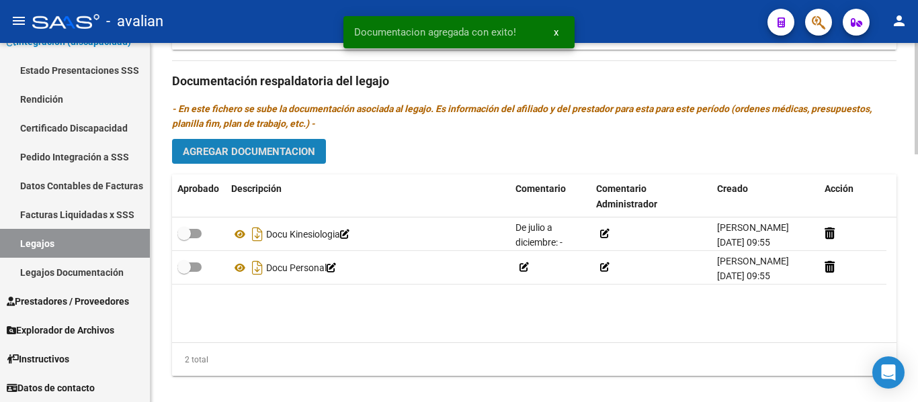
click at [255, 154] on span "Agregar Documentacion" at bounding box center [249, 152] width 132 height 12
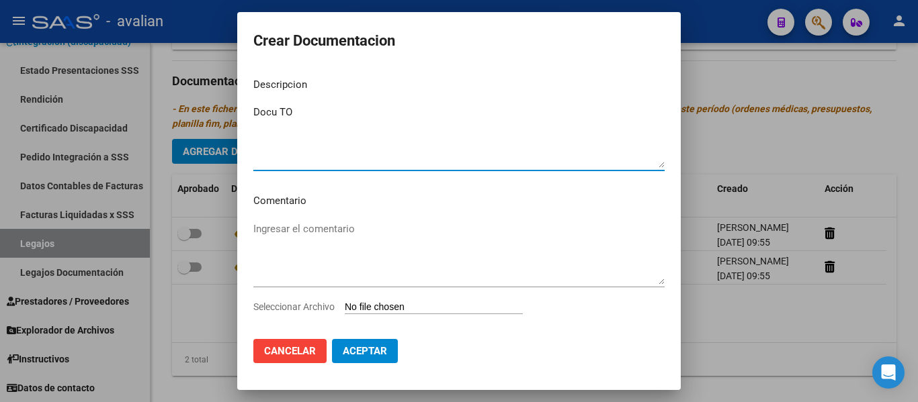
type textarea "Docu TO"
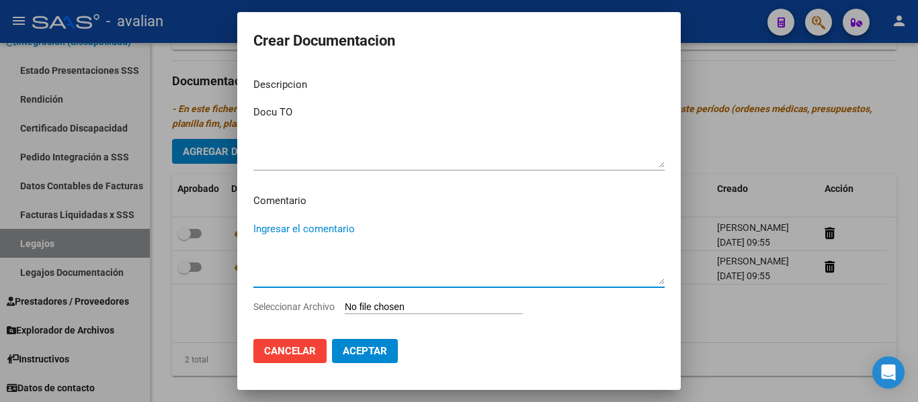
click at [318, 234] on textarea "Ingresar el comentario" at bounding box center [458, 253] width 411 height 63
paste textarea "de julio a diciembre: - TO. 2 sesiones semanales (mar/jue) - Lic. Agu [PERSON_N…"
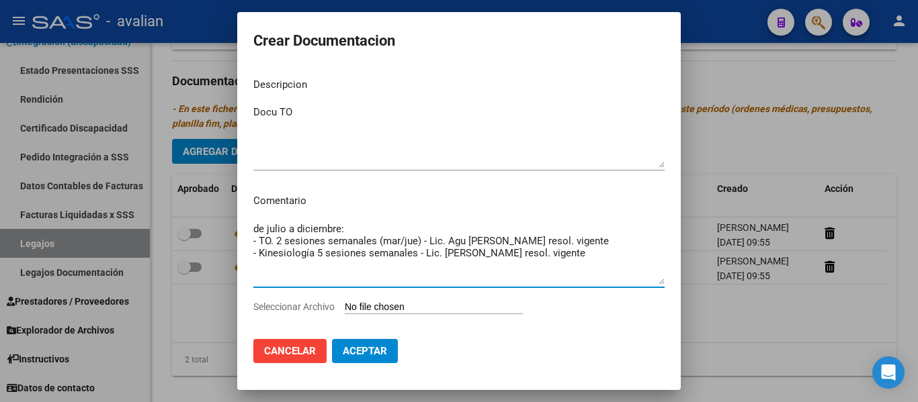
drag, startPoint x: 607, startPoint y: 253, endPoint x: 238, endPoint y: 266, distance: 369.0
click at [238, 266] on mat-dialog-content "Descripcion Docu TO Ingresar el descripcion Comentario de julio a diciembre: - …" at bounding box center [458, 197] width 443 height 261
drag, startPoint x: 273, startPoint y: 240, endPoint x: 299, endPoint y: 251, distance: 28.3
click at [274, 240] on textarea "de julio a diciembre: - TO. 2 sesiones semanales (mar/jue) - Lic. Agu [PERSON_N…" at bounding box center [458, 253] width 411 height 63
click at [259, 230] on textarea "de julio a diciembre: - TO 2 sesiones semanales (mar/jue) - Lic. Agu [PERSON_NA…" at bounding box center [458, 253] width 411 height 63
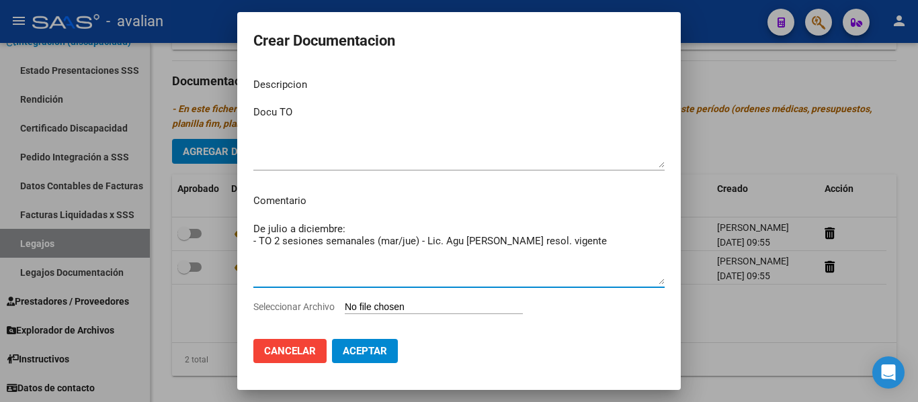
type textarea "De julio a diciembre: - TO 2 sesiones semanales (mar/jue) - Lic. Agu [PERSON_NA…"
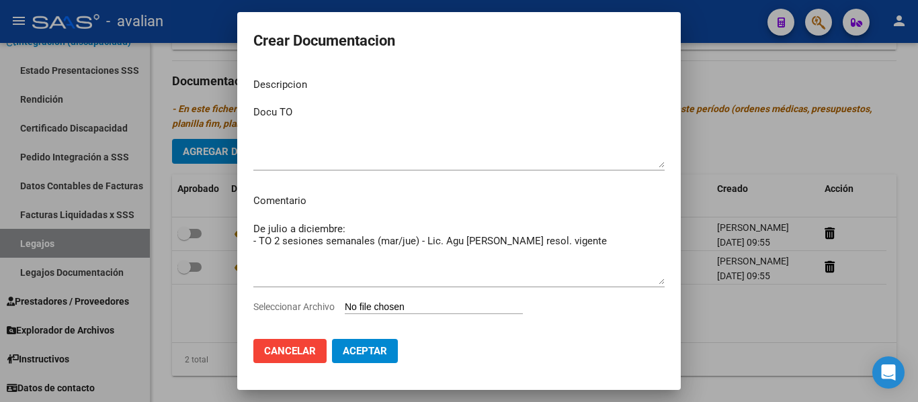
click at [373, 303] on input "Seleccionar Archivo" at bounding box center [434, 308] width 178 height 13
type input "C:\fakepath\TERAPIA OCUPACIONAL (6).pdf"
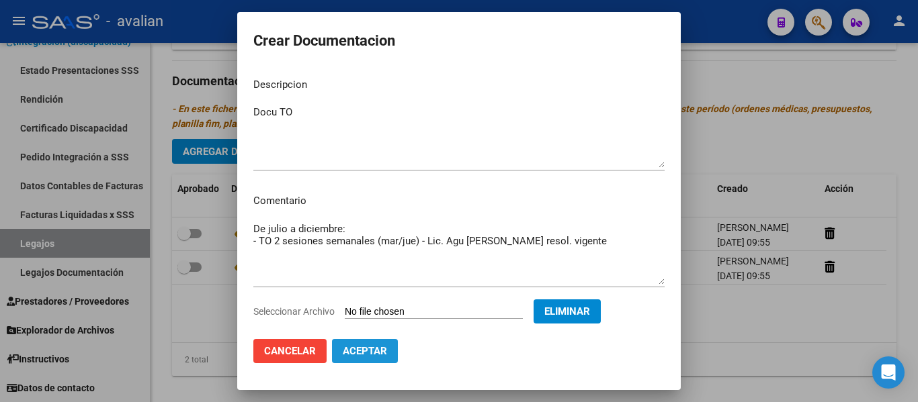
click at [375, 358] on button "Aceptar" at bounding box center [365, 351] width 66 height 24
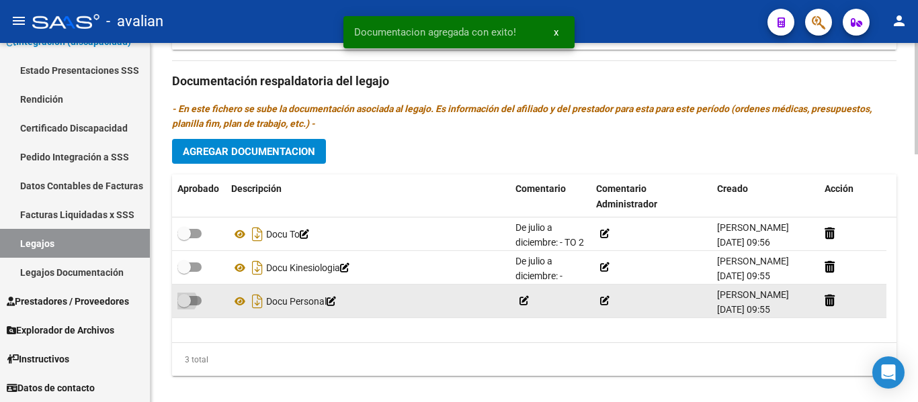
click at [198, 304] on span at bounding box center [189, 300] width 24 height 9
click at [184, 306] on input "checkbox" at bounding box center [183, 306] width 1 height 1
checkbox input "true"
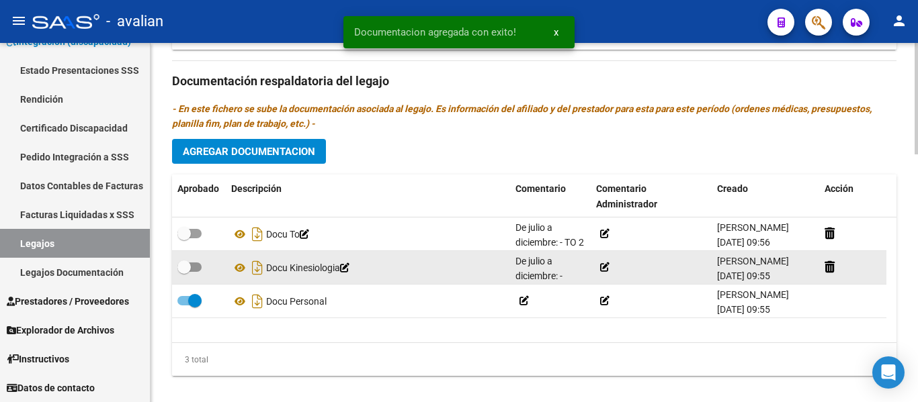
click at [199, 268] on span at bounding box center [189, 267] width 24 height 9
click at [184, 272] on input "checkbox" at bounding box center [183, 272] width 1 height 1
checkbox input "true"
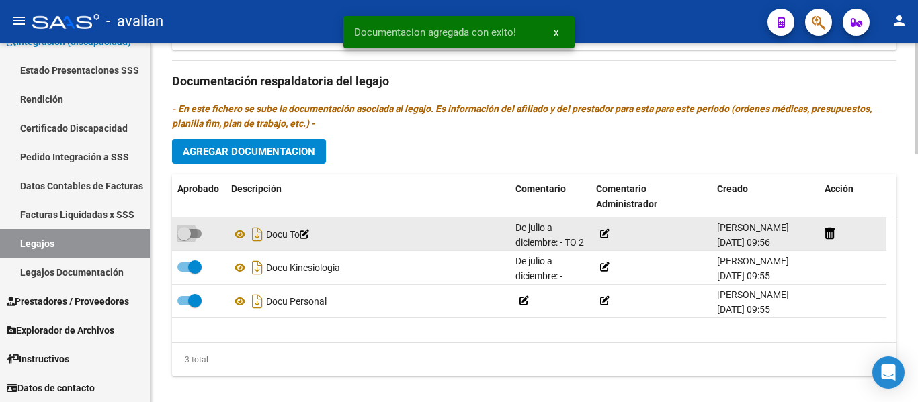
click at [198, 234] on span at bounding box center [189, 233] width 24 height 9
click at [184, 238] on input "checkbox" at bounding box center [183, 238] width 1 height 1
checkbox input "true"
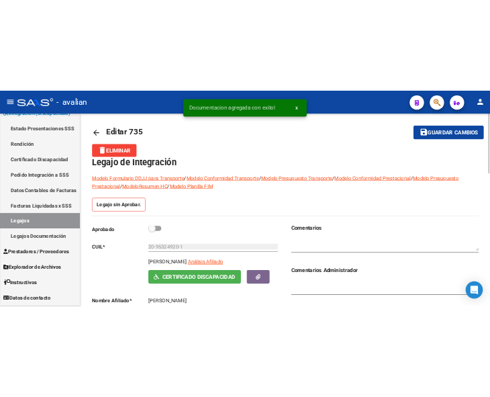
scroll to position [0, 0]
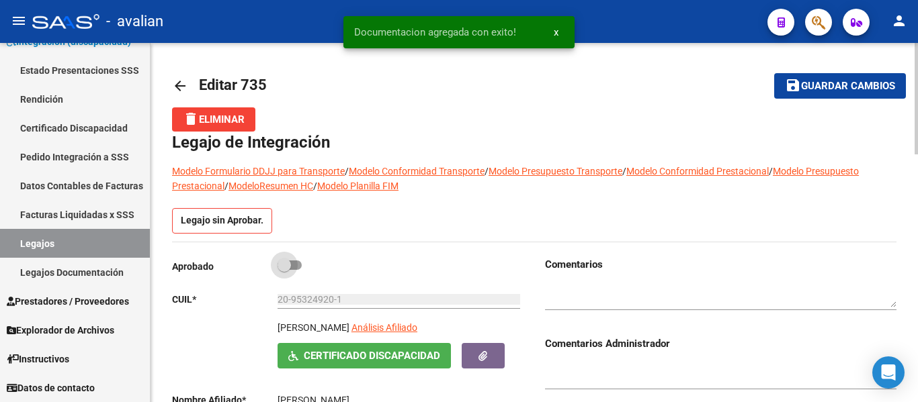
click at [300, 263] on span at bounding box center [289, 265] width 24 height 9
click at [284, 270] on input "checkbox" at bounding box center [283, 270] width 1 height 1
checkbox input "true"
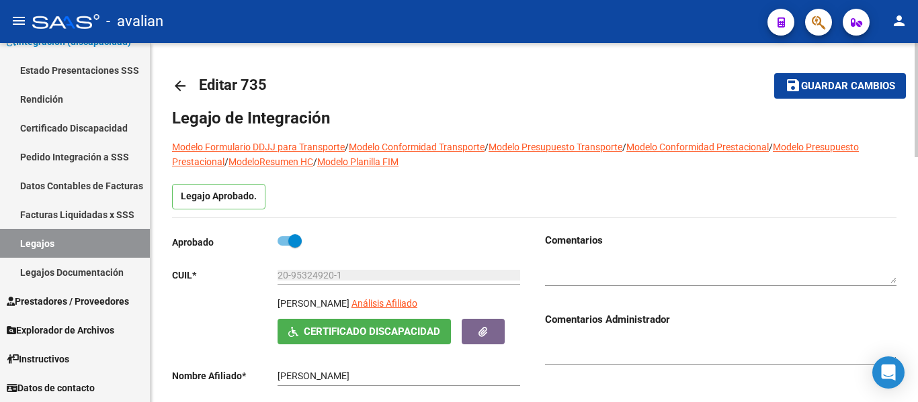
click at [813, 90] on span "Guardar cambios" at bounding box center [848, 87] width 94 height 12
click at [835, 91] on span "Guardar cambios" at bounding box center [848, 87] width 94 height 12
click at [181, 83] on mat-icon "arrow_back" at bounding box center [180, 86] width 16 height 16
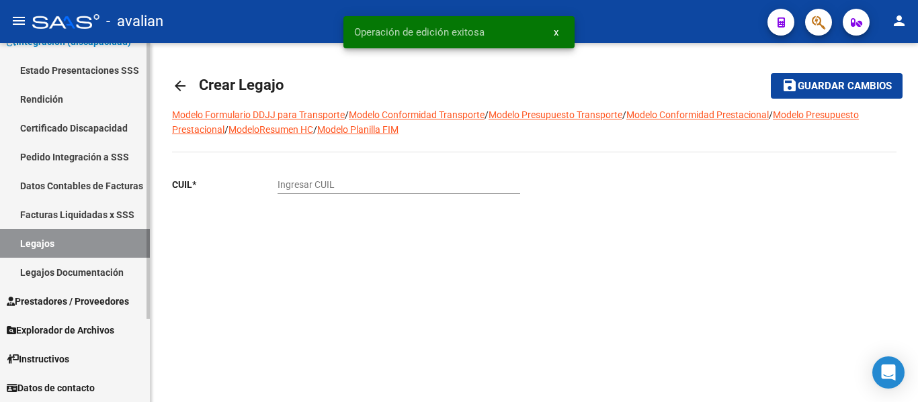
click at [36, 130] on link "Certificado Discapacidad" at bounding box center [75, 128] width 150 height 29
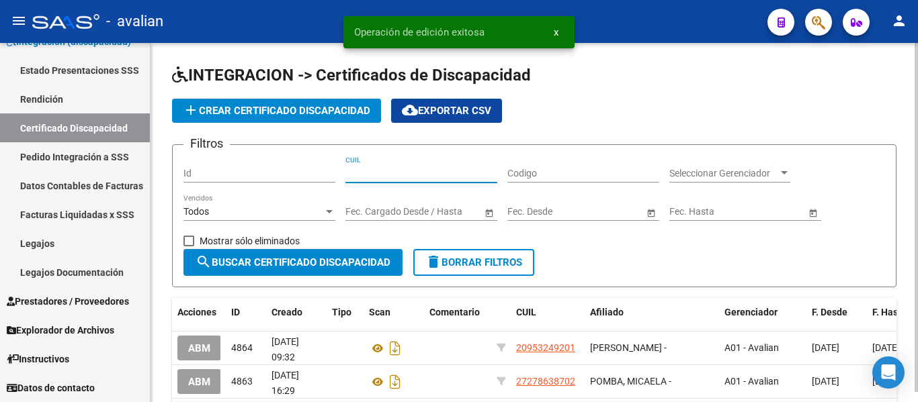
click at [427, 168] on input "CUIL" at bounding box center [421, 173] width 152 height 11
paste input "27-56764133-9"
type input "27-56764133-9"
click at [318, 264] on span "search Buscar Certificado Discapacidad" at bounding box center [292, 263] width 195 height 12
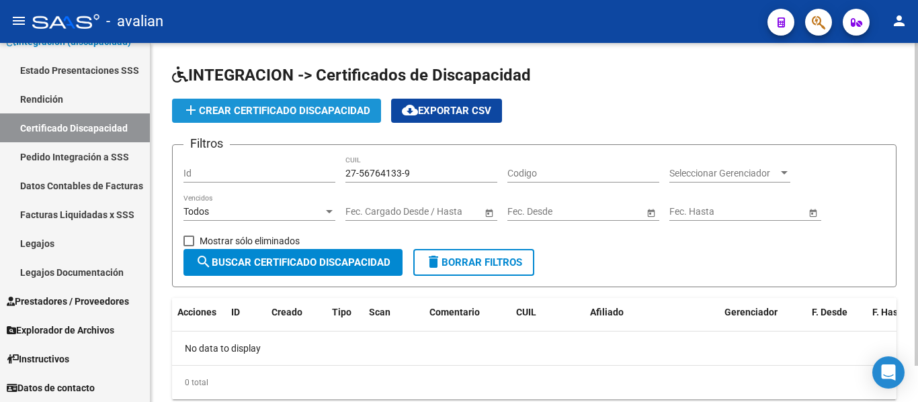
click at [220, 116] on span "add Crear Certificado Discapacidad" at bounding box center [276, 111] width 187 height 12
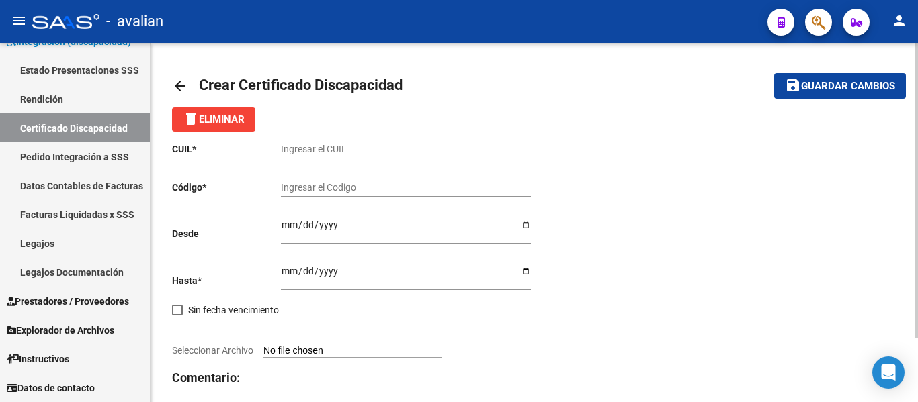
click at [340, 144] on input "Ingresar el CUIL" at bounding box center [406, 149] width 250 height 11
paste input "27-56764133-9"
type input "27-56764133-9"
click at [326, 182] on input "Ingresar el Codigo" at bounding box center [406, 187] width 250 height 11
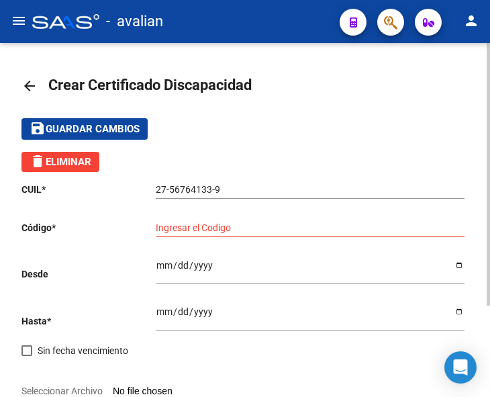
click at [160, 228] on input "Ingresar el Codigo" at bounding box center [310, 227] width 309 height 11
paste input "ARG01000567641332025043020290430COR466"
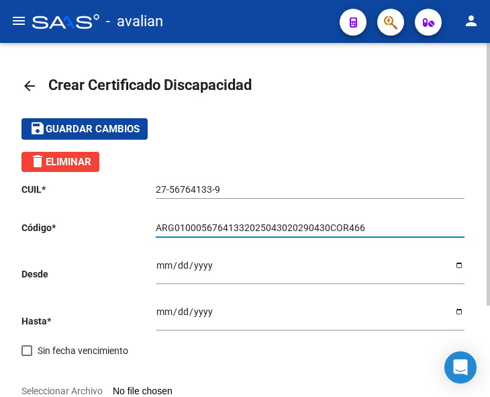
type input "ARG01000567641332025043020290430COR466"
click at [163, 311] on input "Ingresar fec. Hasta" at bounding box center [310, 316] width 309 height 20
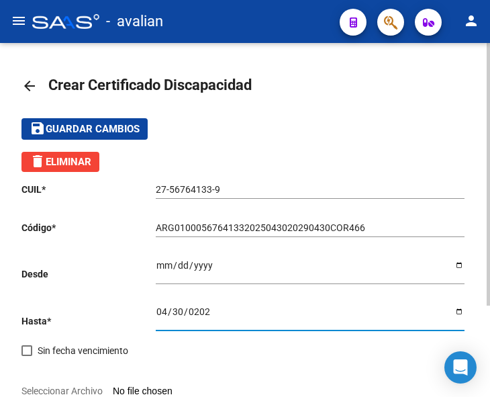
type input "[DATE]"
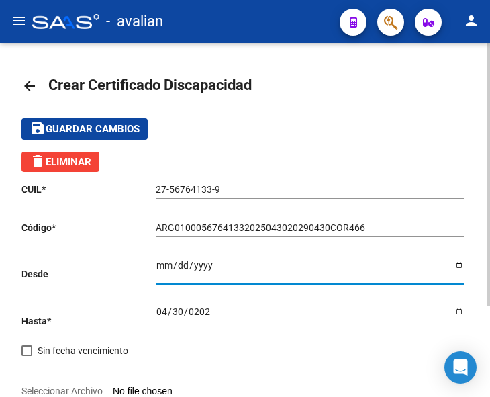
click at [161, 269] on input "Ingresar fec. Desde" at bounding box center [310, 270] width 309 height 20
type input "[DATE]"
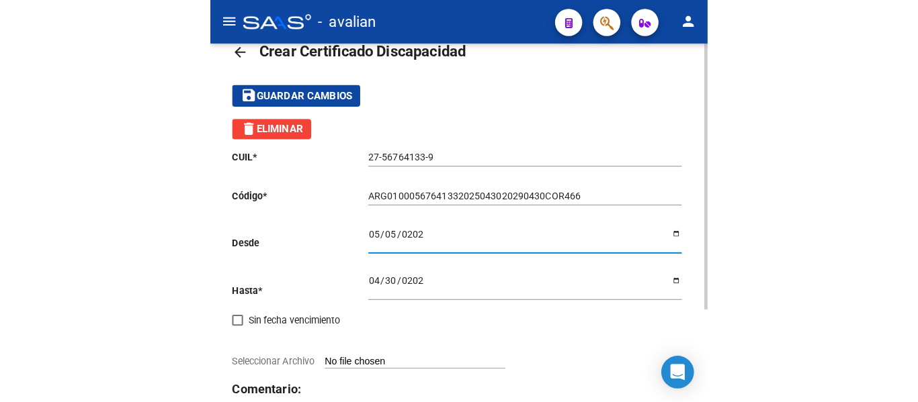
scroll to position [67, 0]
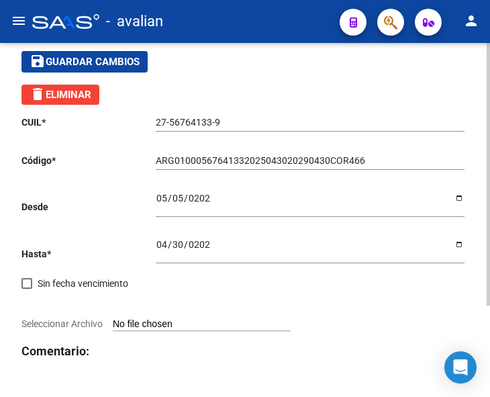
click at [152, 326] on input "Seleccionar Archivo" at bounding box center [202, 324] width 178 height 13
type input "C:\fakepath\CUD (11).jpg"
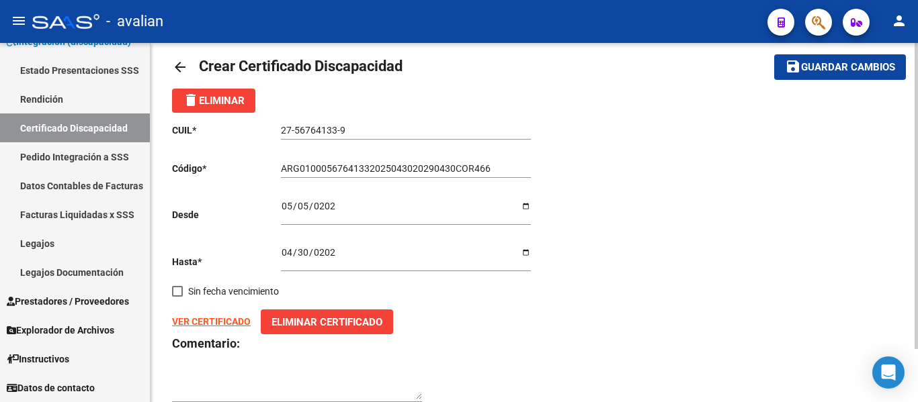
scroll to position [0, 0]
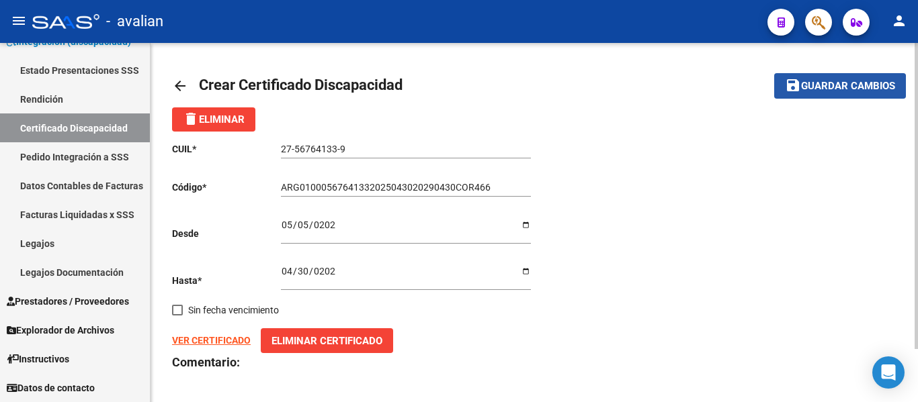
click at [839, 87] on span "Guardar cambios" at bounding box center [848, 87] width 94 height 12
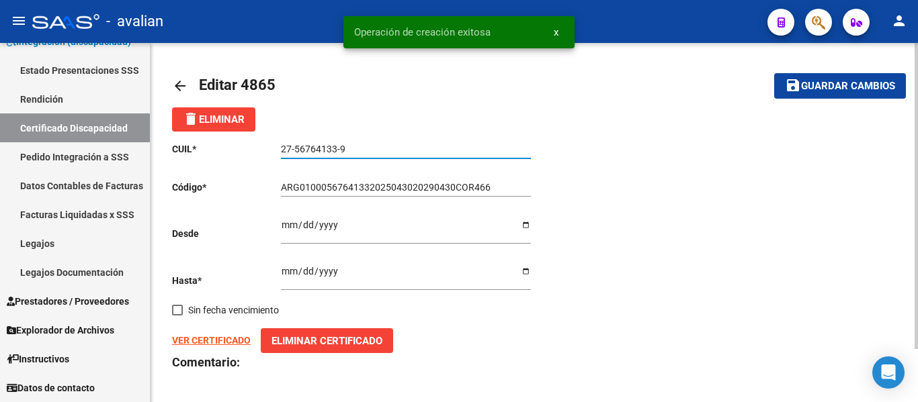
drag, startPoint x: 316, startPoint y: 154, endPoint x: 253, endPoint y: 159, distance: 64.0
click at [253, 159] on div "CUIL * 27-56764133-9 Ingresar el CUIL Código * ARG01000567641332025043020290430…" at bounding box center [353, 282] width 362 height 301
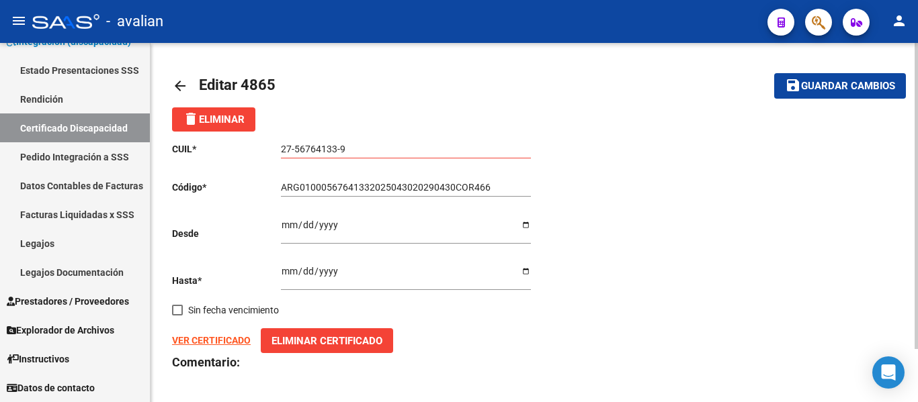
click at [174, 86] on mat-icon "arrow_back" at bounding box center [180, 86] width 16 height 16
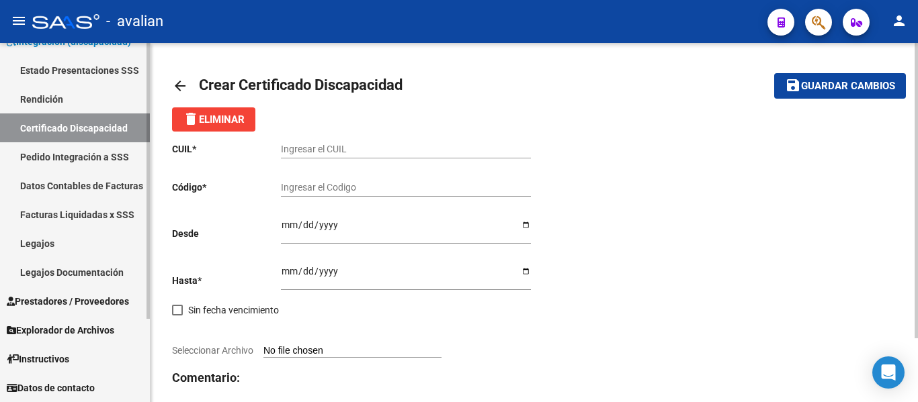
scroll to position [67, 0]
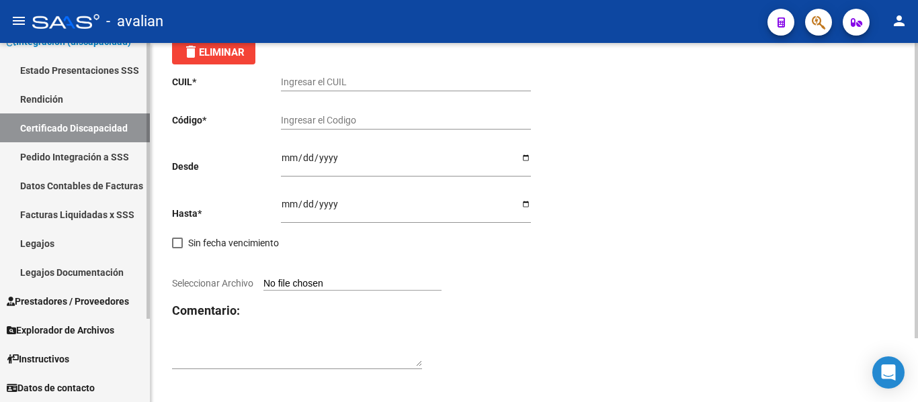
click at [42, 235] on link "Legajos" at bounding box center [75, 243] width 150 height 29
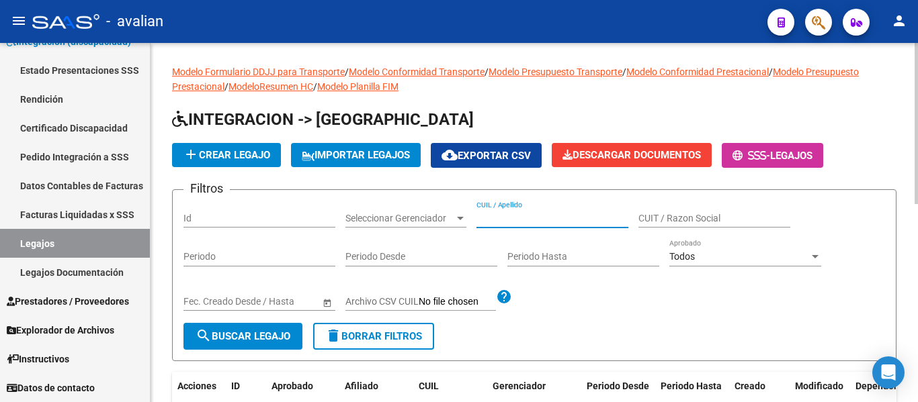
click at [501, 220] on input "CUIL / Apellido" at bounding box center [552, 218] width 152 height 11
paste input "27-56764133-9"
type input "27-56764133-9"
click at [254, 337] on span "search Buscar Legajo" at bounding box center [242, 336] width 95 height 12
click at [222, 164] on button "add Crear Legajo" at bounding box center [226, 155] width 109 height 24
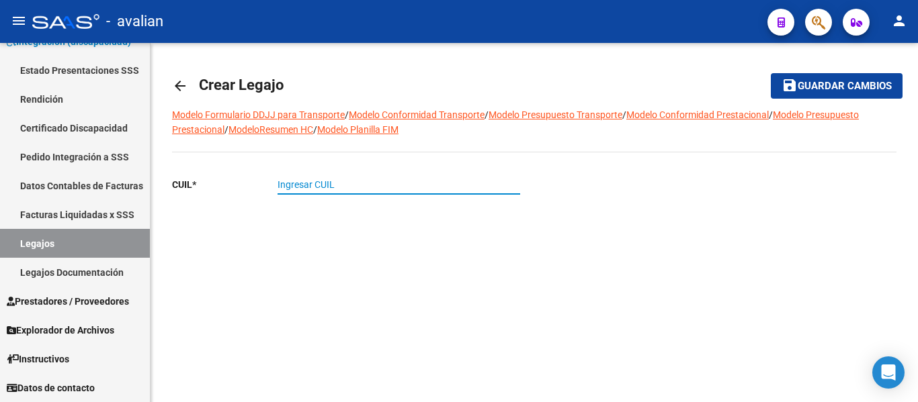
click at [318, 189] on input "Ingresar CUIL" at bounding box center [398, 184] width 242 height 11
paste input "27-56764133-9"
type input "27-56764133-9"
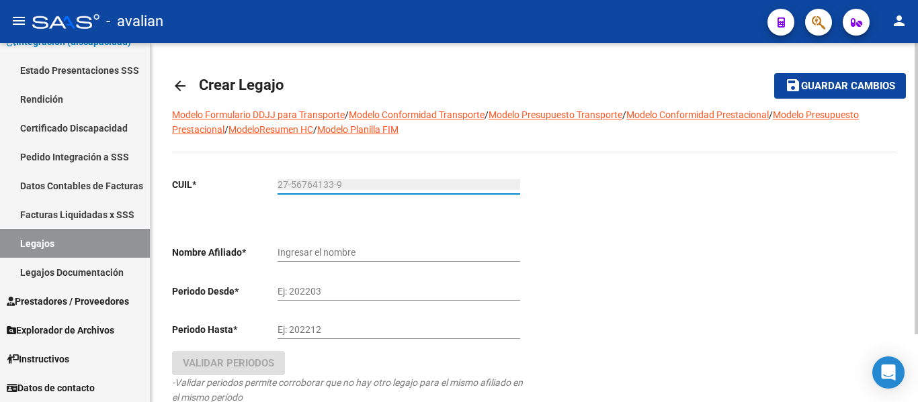
type input "SIVORI [PERSON_NAME]"
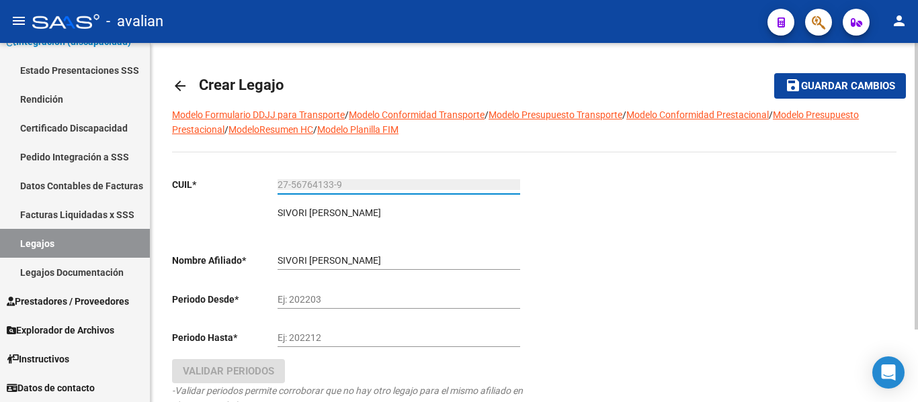
type input "27-56764133-9"
click at [294, 298] on input "Ej: 202203" at bounding box center [398, 299] width 242 height 11
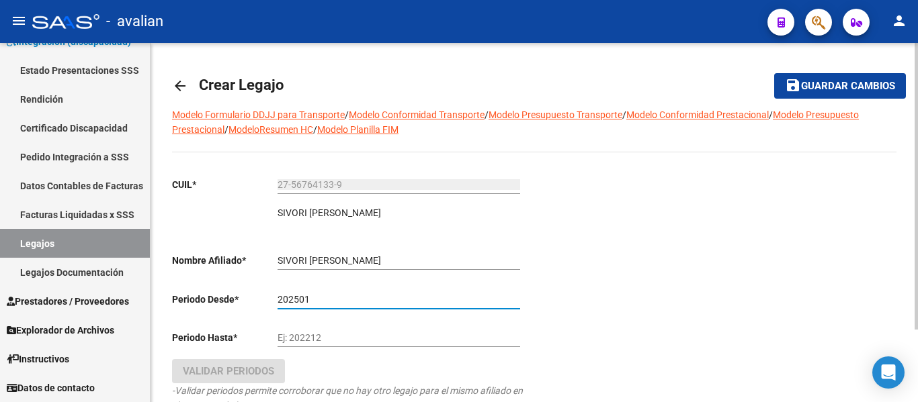
type input "202501"
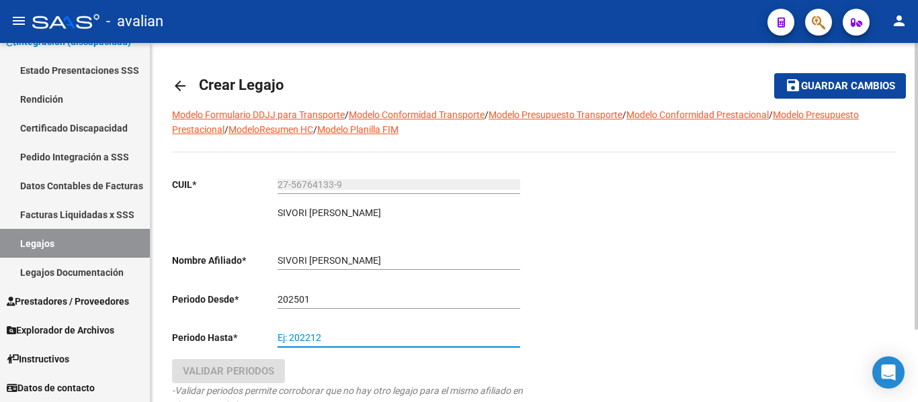
click at [311, 335] on input "Ej: 202212" at bounding box center [398, 337] width 242 height 11
type input "202512"
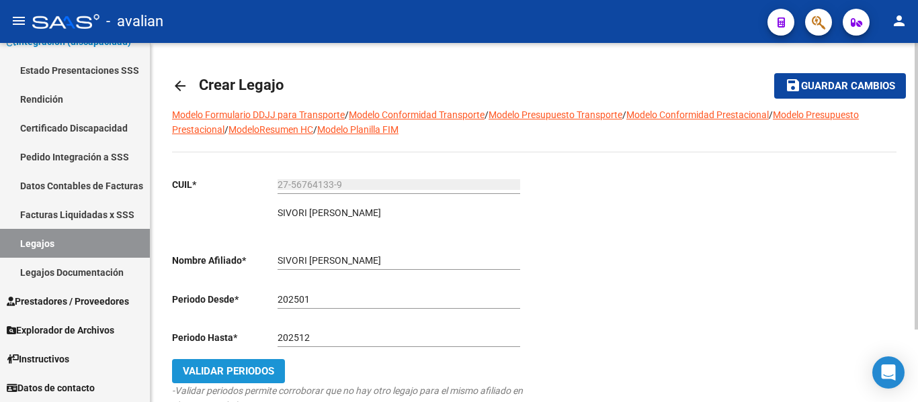
click at [273, 378] on button "Validar Periodos" at bounding box center [228, 371] width 113 height 24
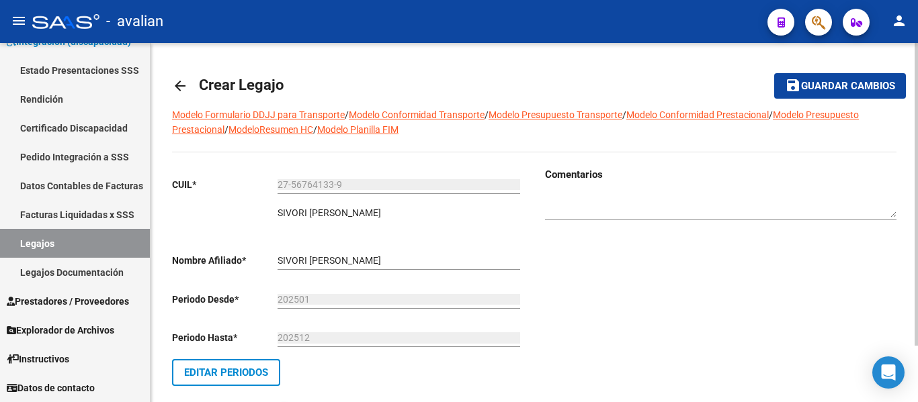
click at [791, 79] on mat-icon "save" at bounding box center [793, 85] width 16 height 16
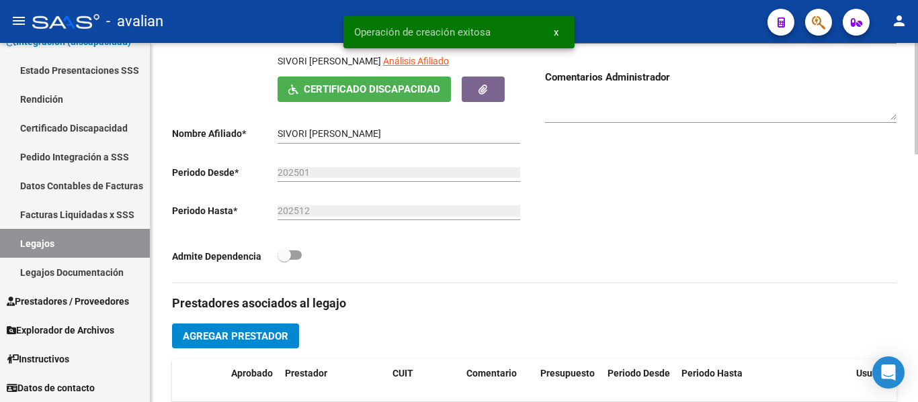
scroll to position [269, 0]
